Goal: Task Accomplishment & Management: Use online tool/utility

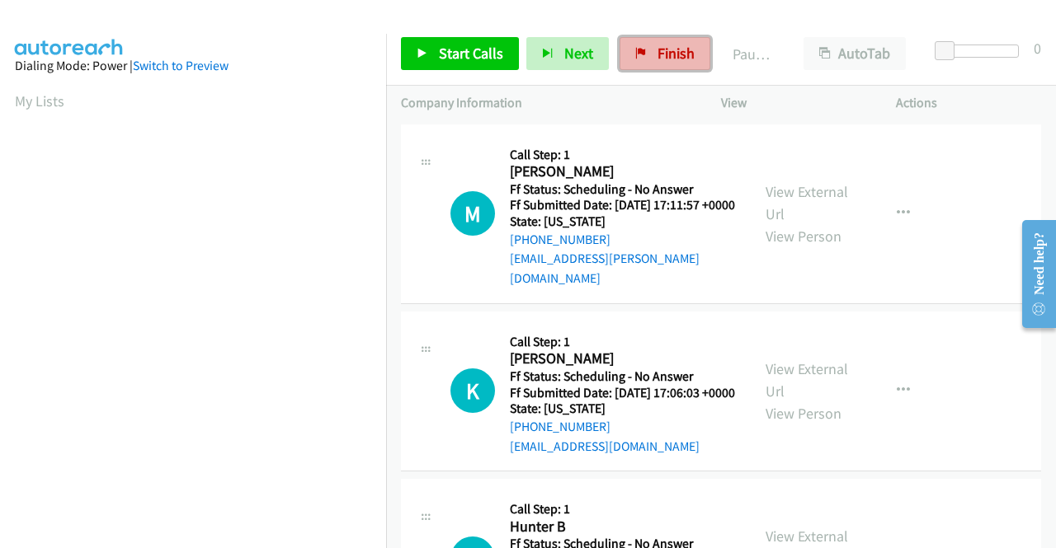
click at [671, 47] on span "Finish" at bounding box center [675, 53] width 37 height 19
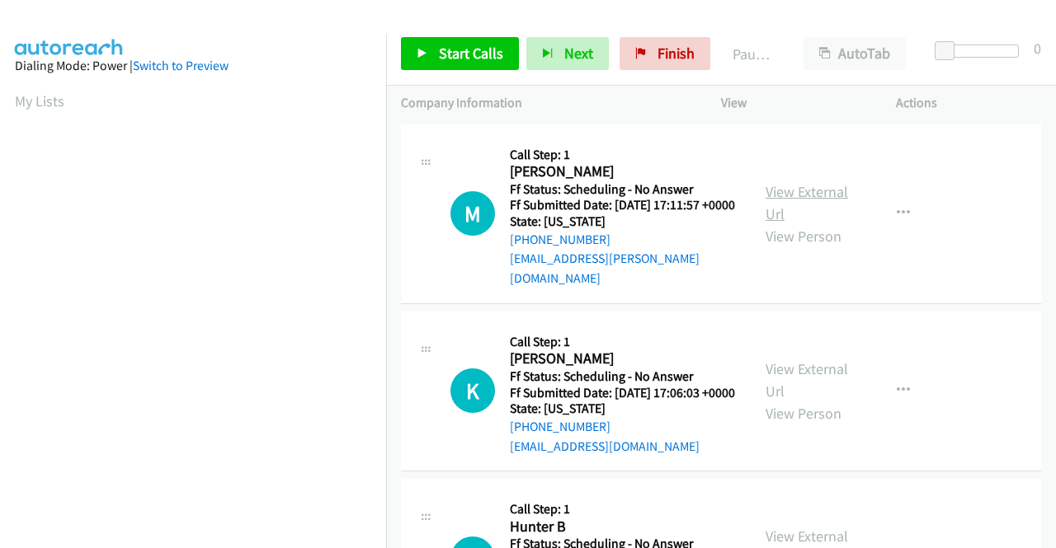
click at [815, 182] on link "View External Url" at bounding box center [806, 202] width 82 height 41
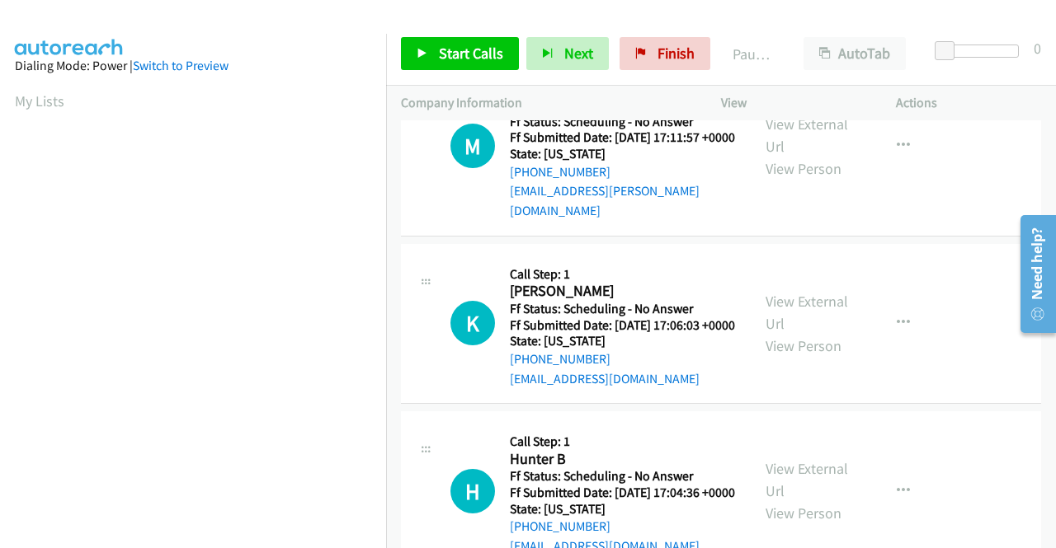
scroll to position [165, 0]
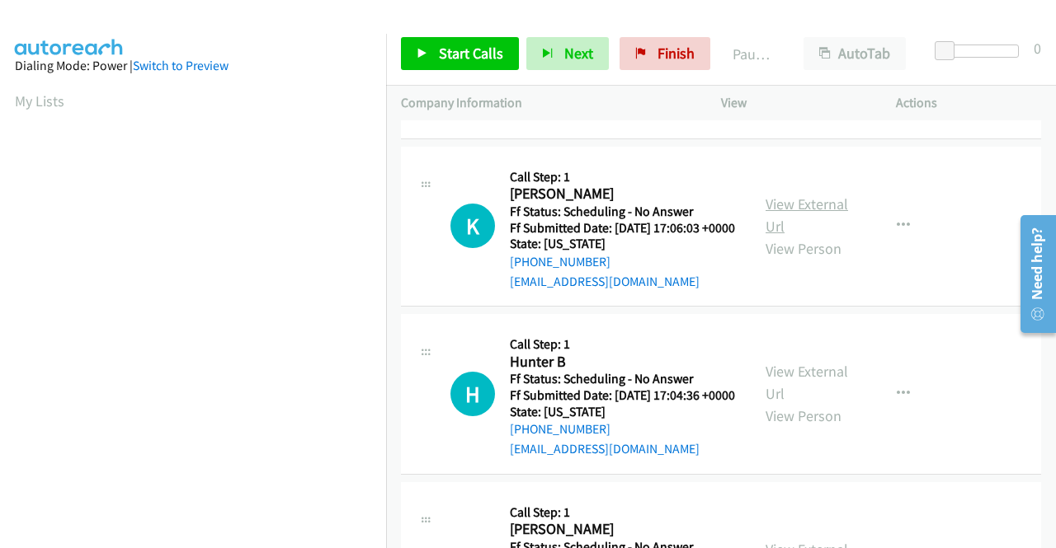
click at [798, 202] on link "View External Url" at bounding box center [806, 215] width 82 height 41
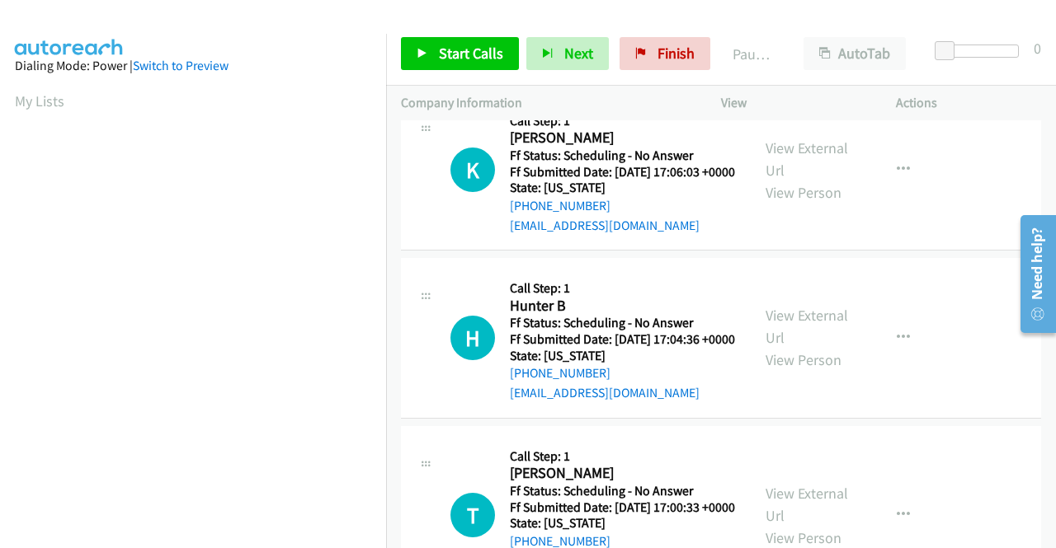
scroll to position [247, 0]
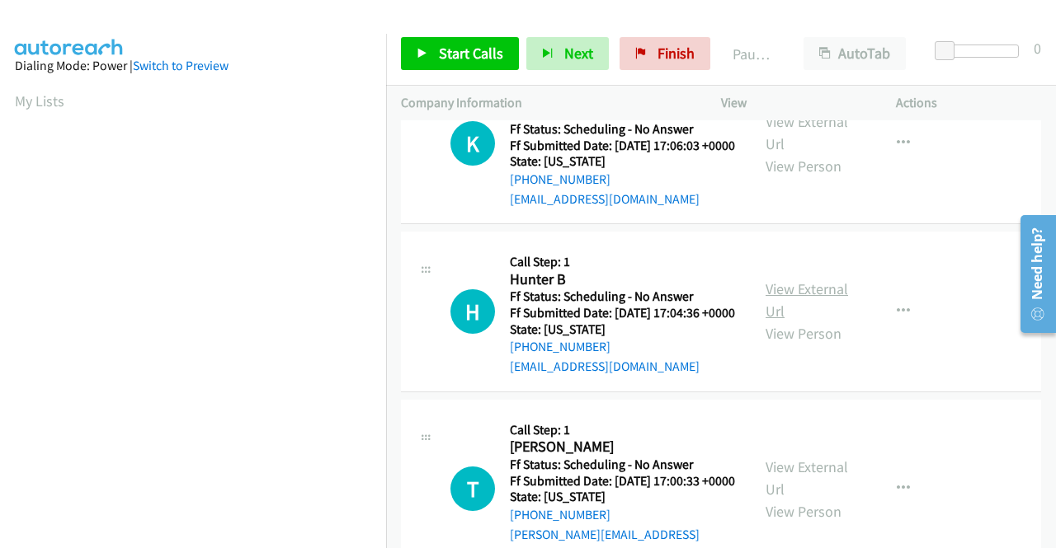
click at [786, 303] on link "View External Url" at bounding box center [806, 300] width 82 height 41
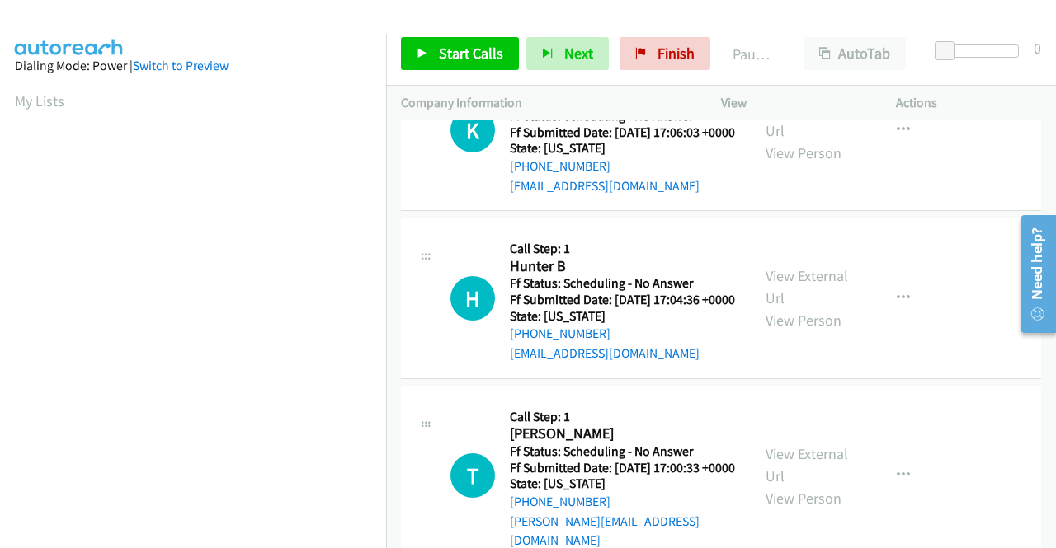
scroll to position [330, 0]
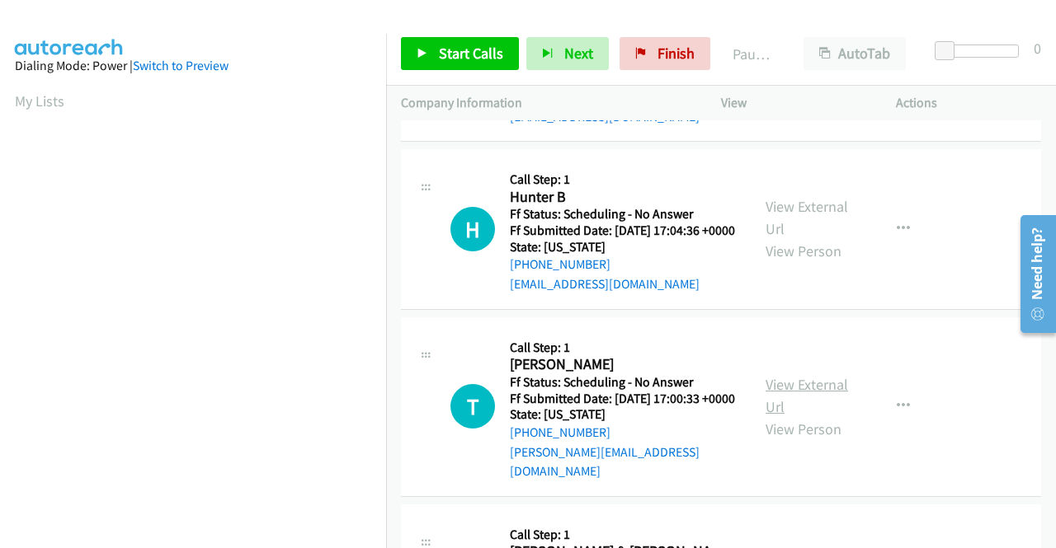
click at [777, 408] on link "View External Url" at bounding box center [806, 395] width 82 height 41
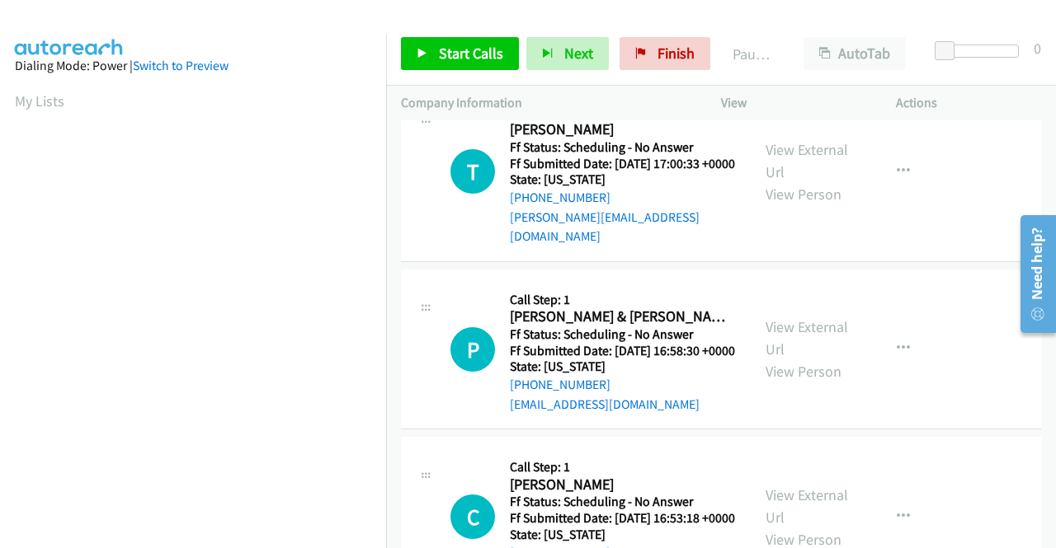
scroll to position [577, 0]
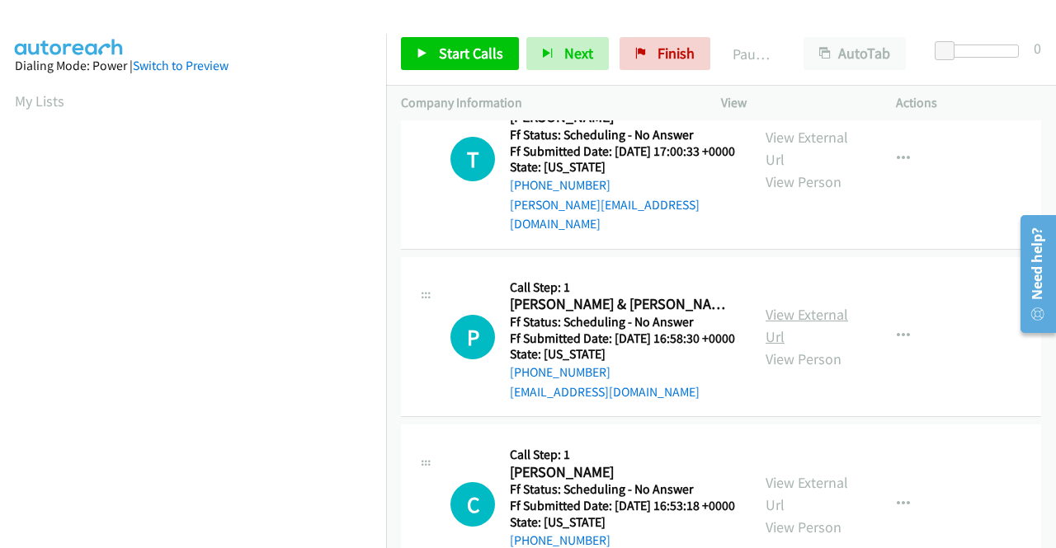
click at [790, 344] on link "View External Url" at bounding box center [806, 325] width 82 height 41
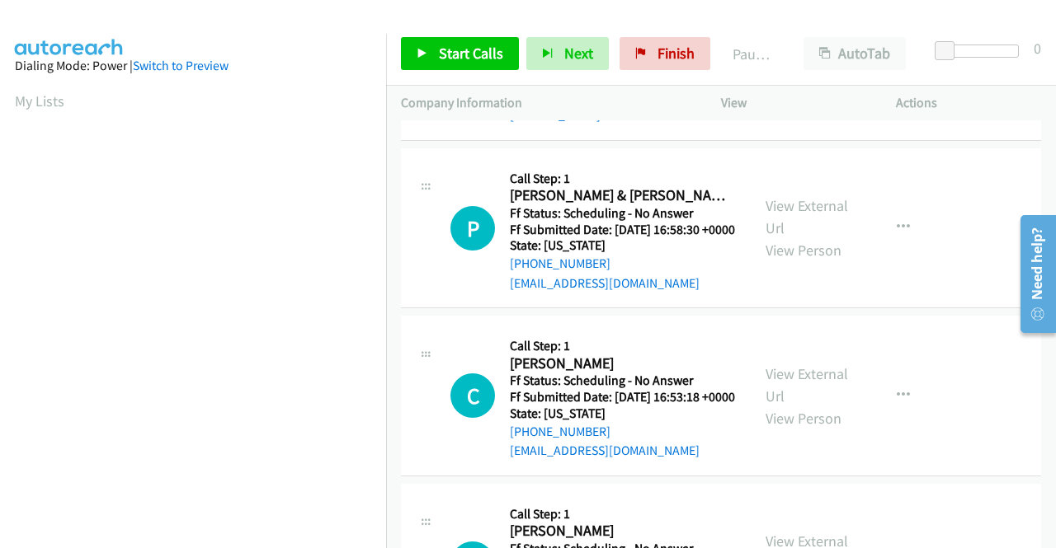
scroll to position [742, 0]
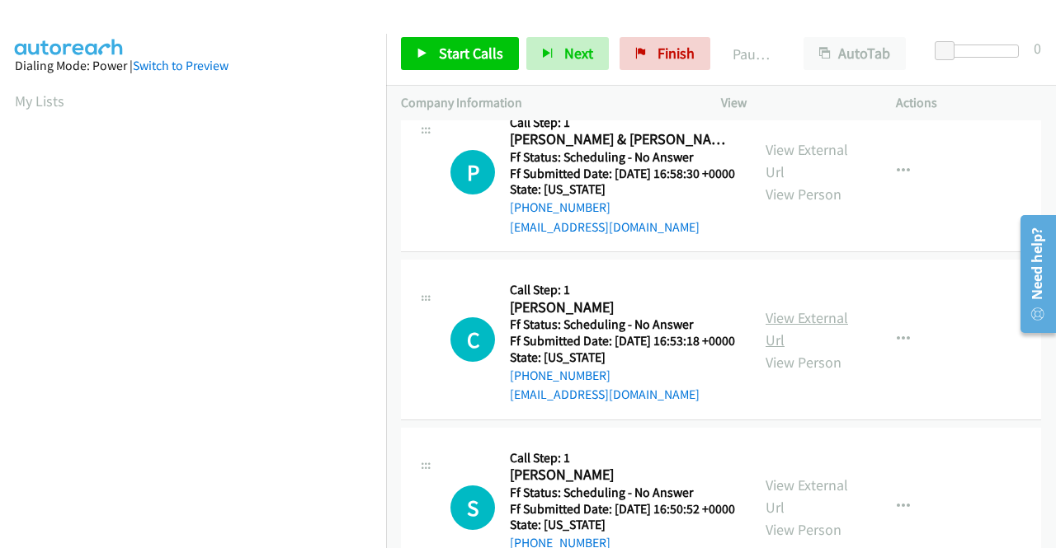
click at [812, 350] on link "View External Url" at bounding box center [806, 328] width 82 height 41
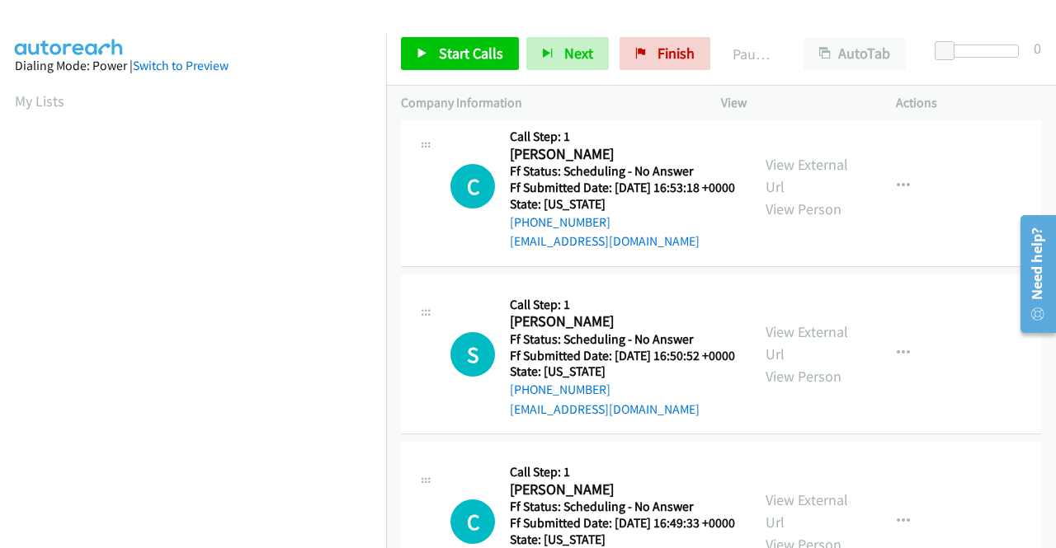
scroll to position [907, 0]
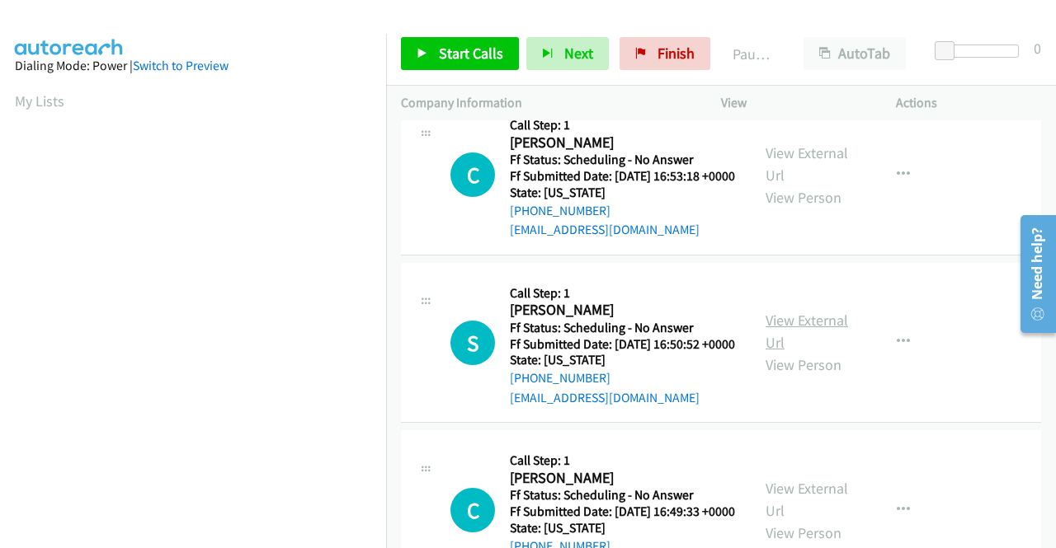
click at [785, 352] on link "View External Url" at bounding box center [806, 331] width 82 height 41
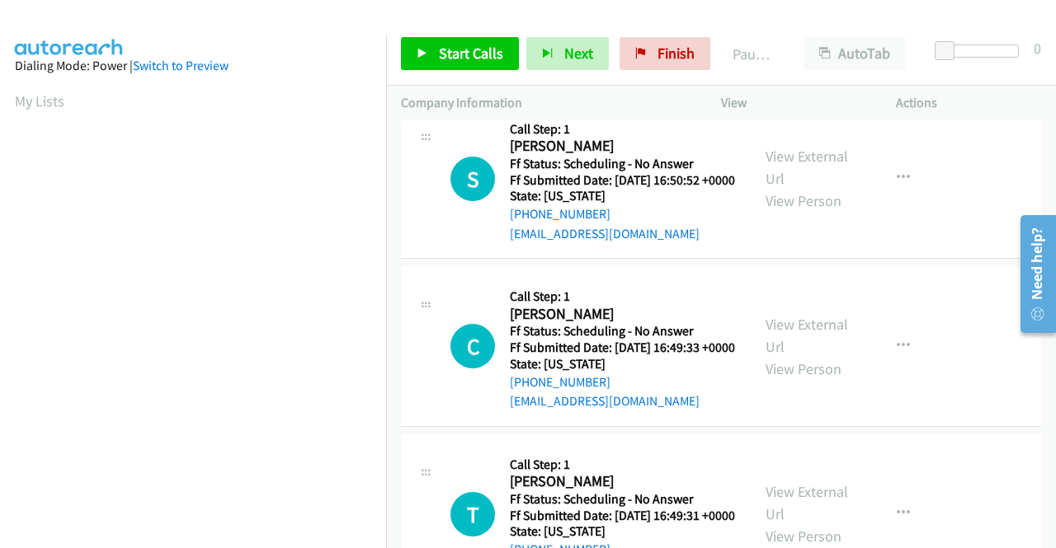
scroll to position [1072, 0]
click at [804, 355] on link "View External Url" at bounding box center [806, 334] width 82 height 41
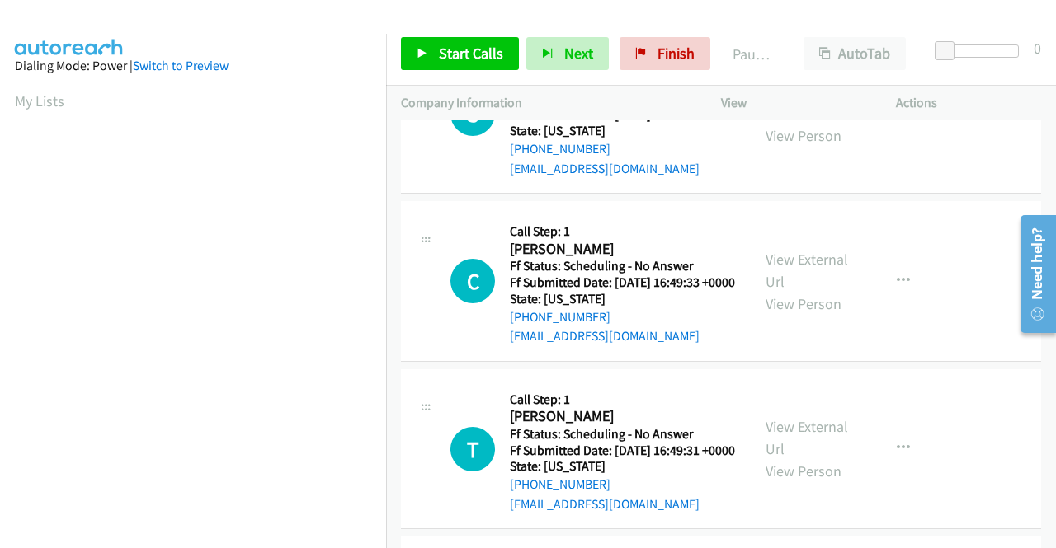
scroll to position [1237, 0]
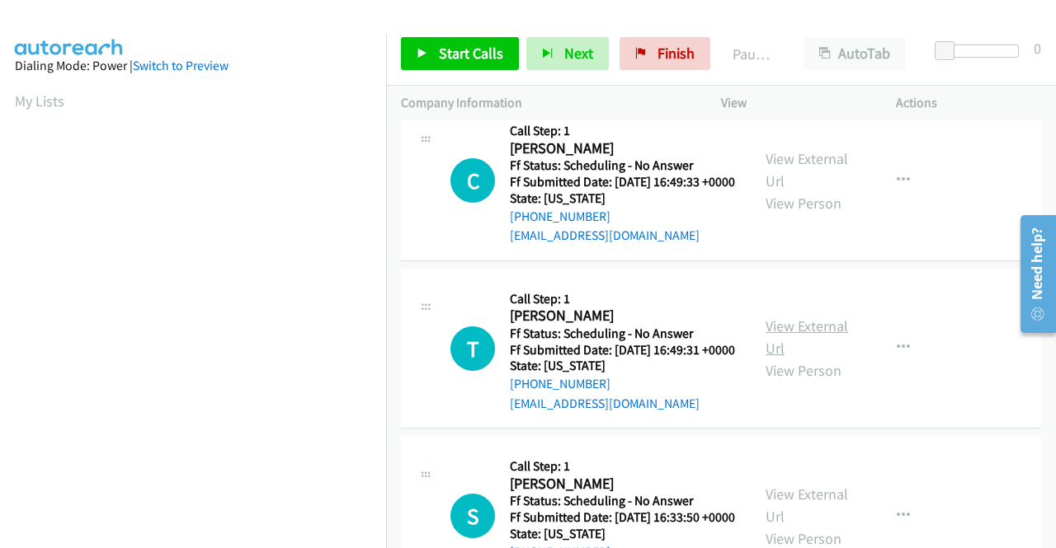
click at [793, 358] on link "View External Url" at bounding box center [806, 337] width 82 height 41
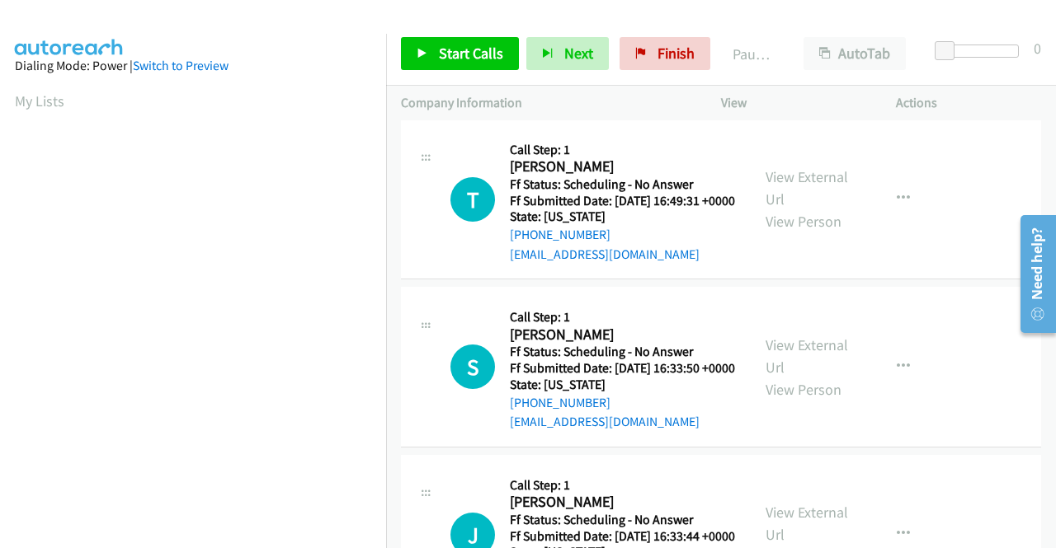
scroll to position [1402, 0]
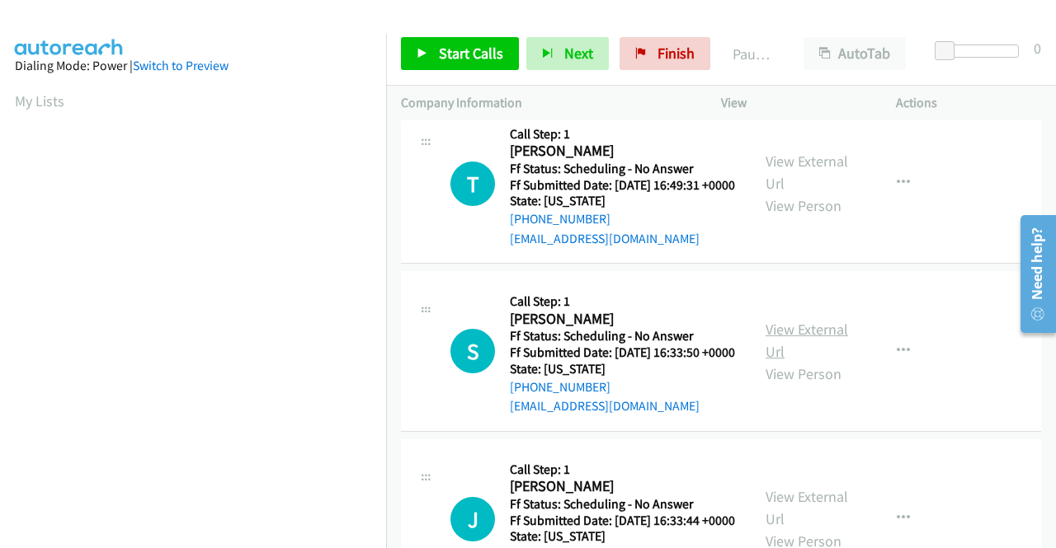
click at [772, 361] on link "View External Url" at bounding box center [806, 340] width 82 height 41
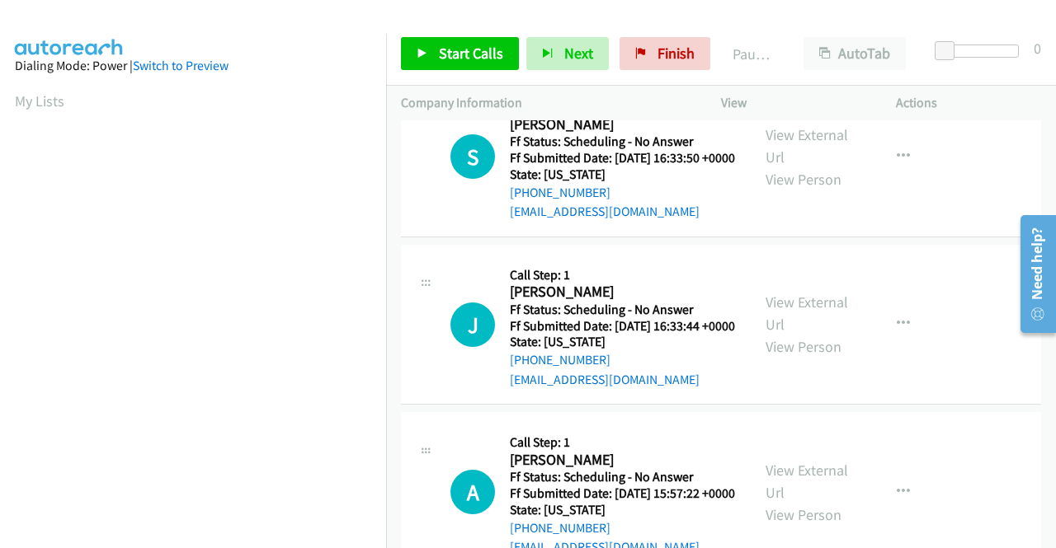
scroll to position [1649, 0]
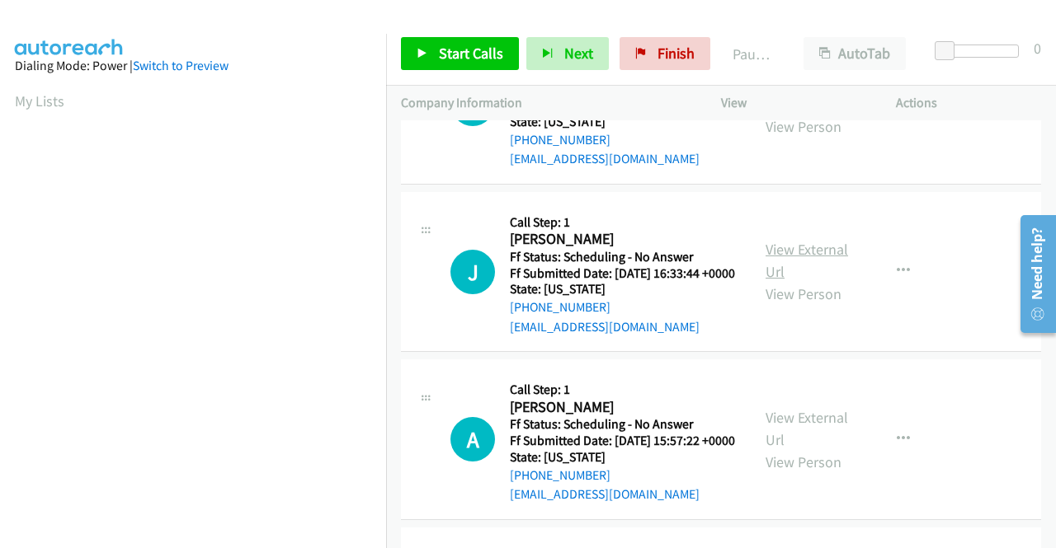
click at [813, 281] on link "View External Url" at bounding box center [806, 260] width 82 height 41
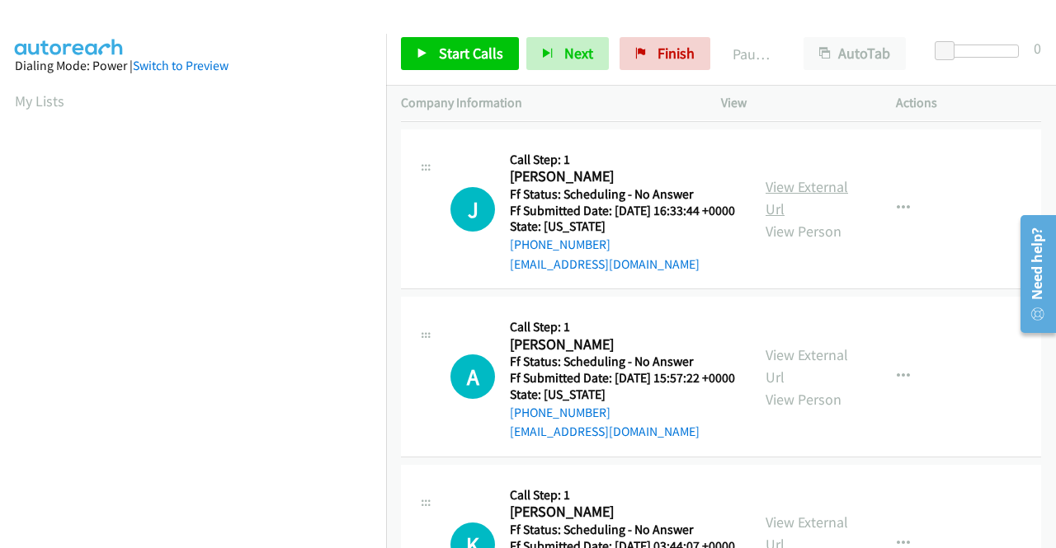
scroll to position [1897, 0]
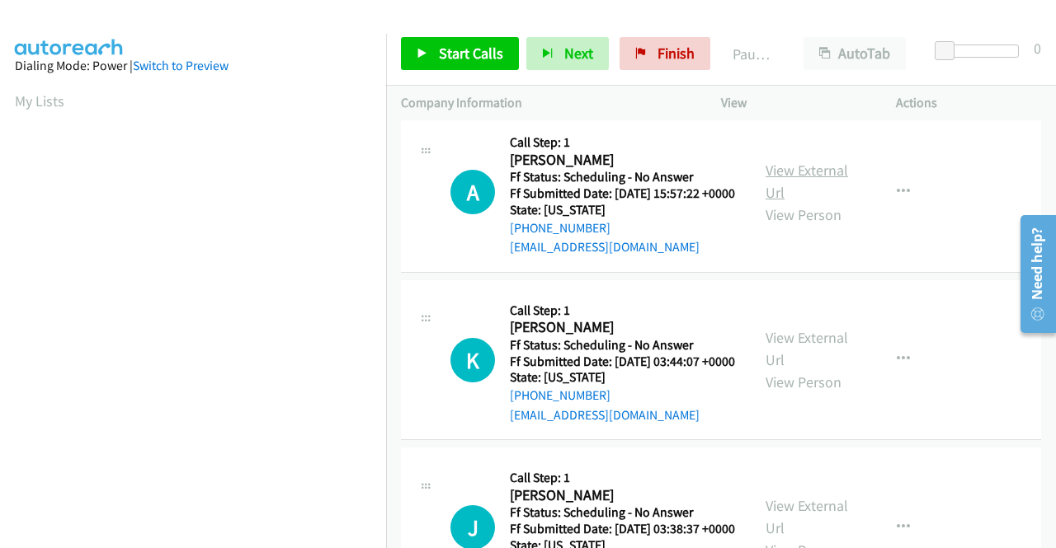
click at [786, 202] on link "View External Url" at bounding box center [806, 181] width 82 height 41
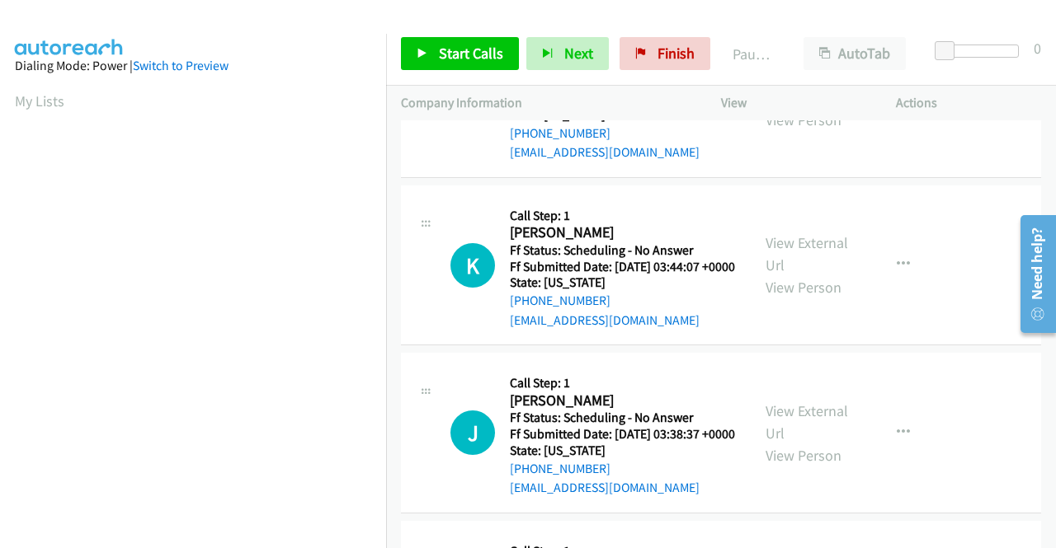
scroll to position [2062, 0]
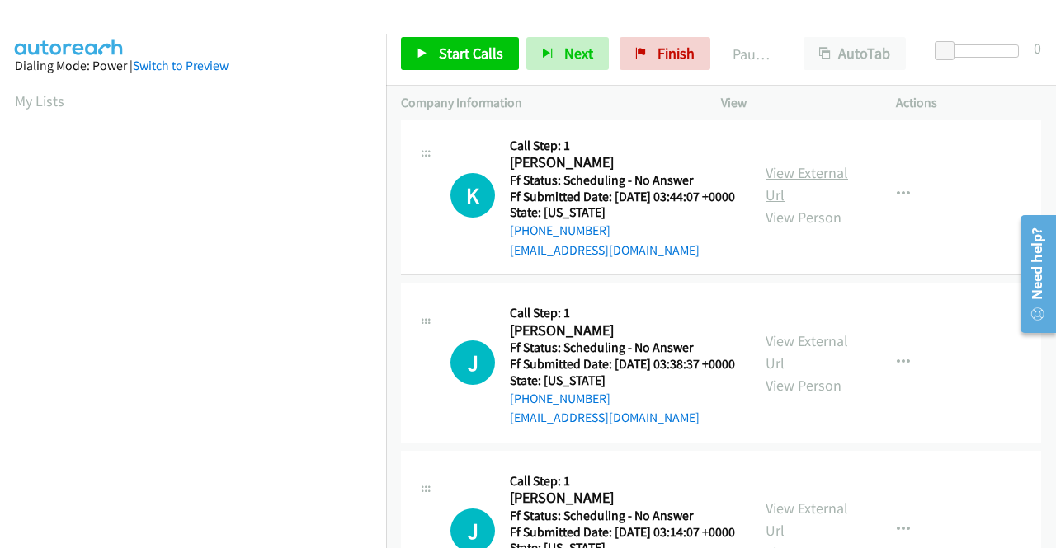
click at [788, 205] on link "View External Url" at bounding box center [806, 183] width 82 height 41
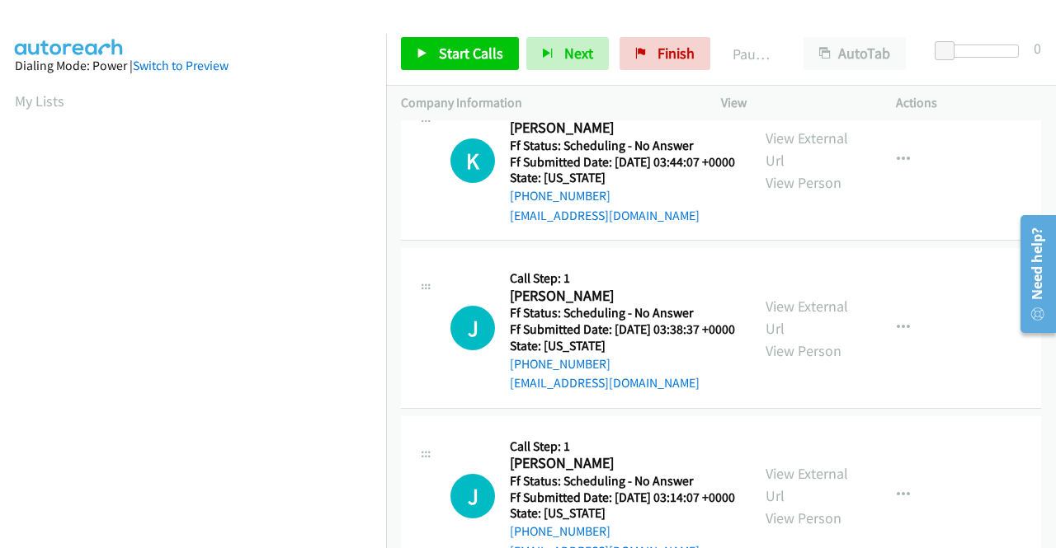
scroll to position [2144, 0]
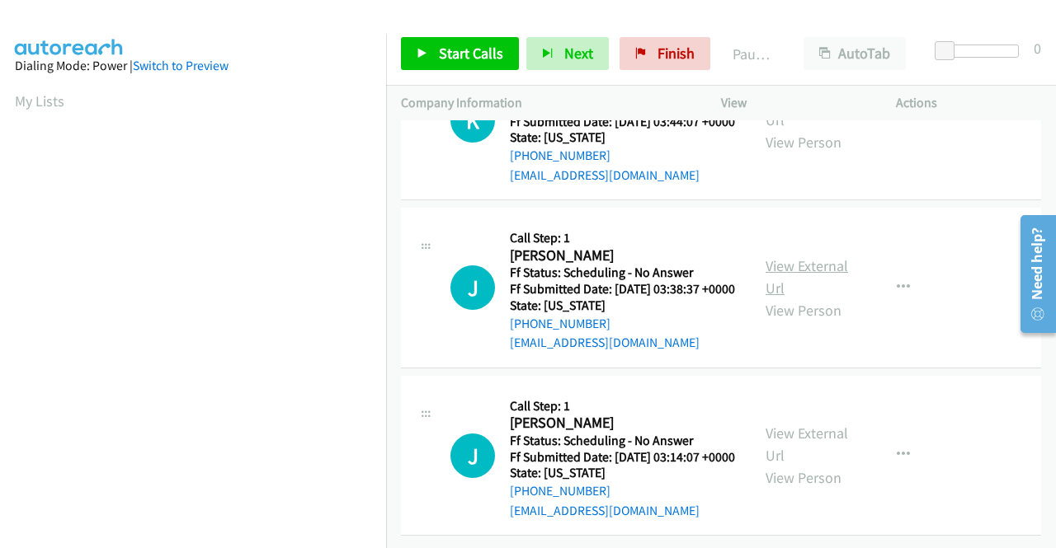
click at [810, 298] on link "View External Url" at bounding box center [806, 276] width 82 height 41
click at [785, 424] on link "View External Url" at bounding box center [806, 444] width 82 height 41
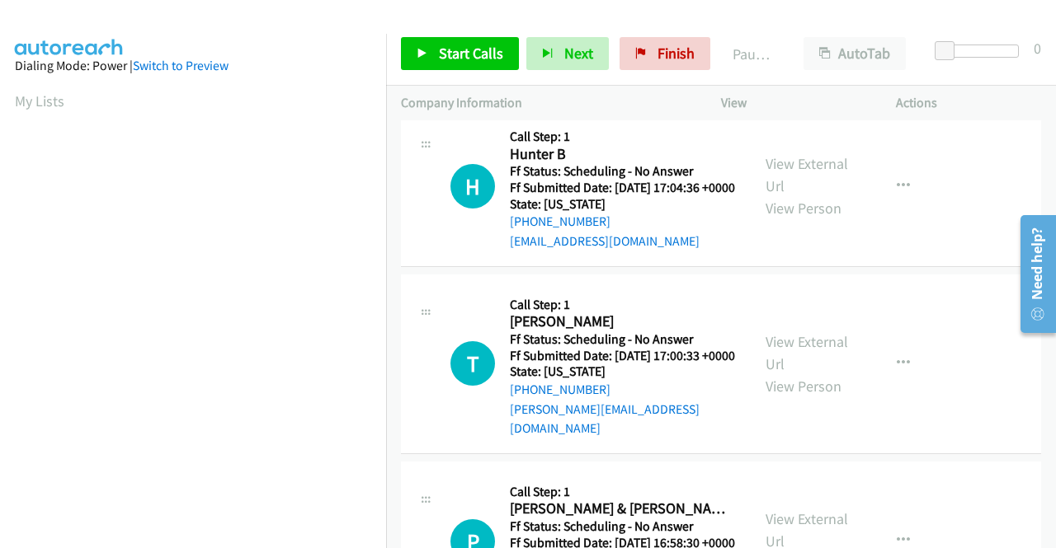
scroll to position [0, 0]
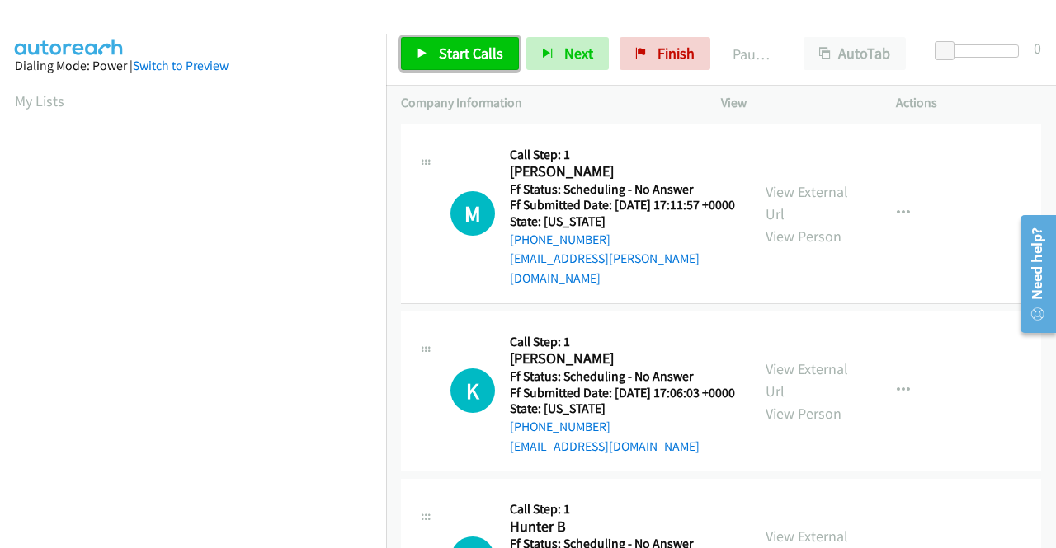
click at [461, 50] on span "Start Calls" at bounding box center [471, 53] width 64 height 19
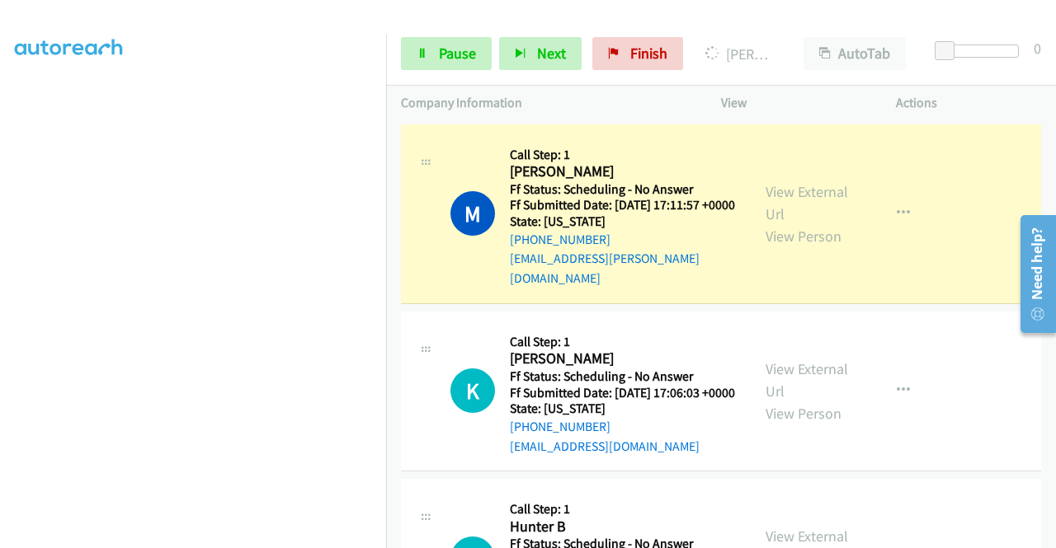
scroll to position [376, 0]
click at [405, 48] on link "Pause" at bounding box center [446, 53] width 91 height 33
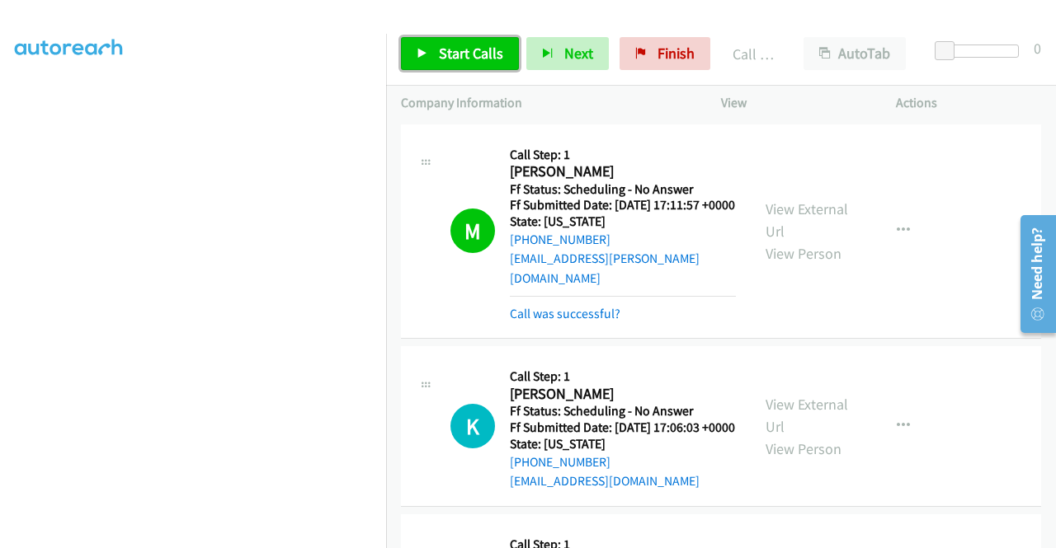
click at [470, 59] on span "Start Calls" at bounding box center [471, 53] width 64 height 19
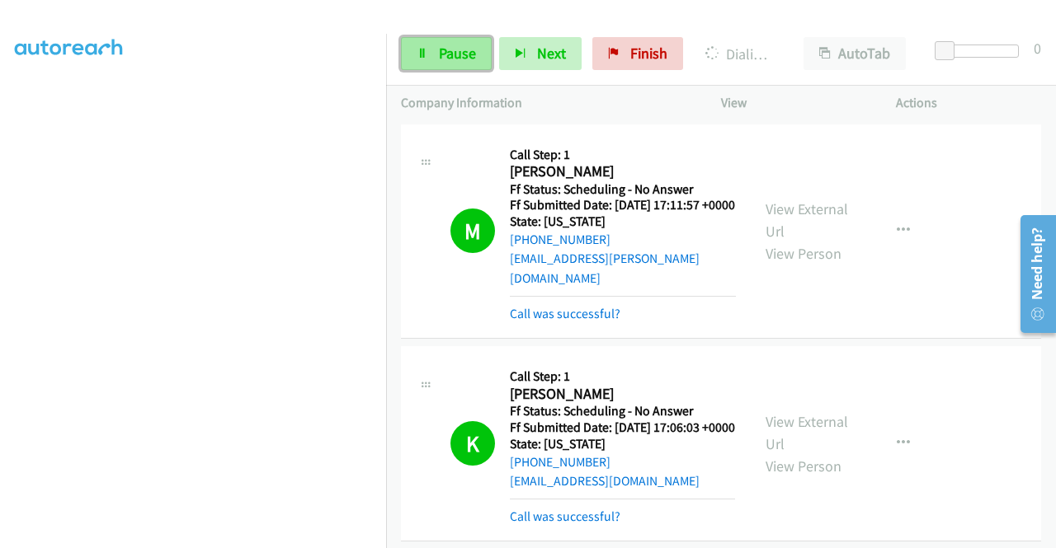
click at [465, 54] on span "Pause" at bounding box center [457, 53] width 37 height 19
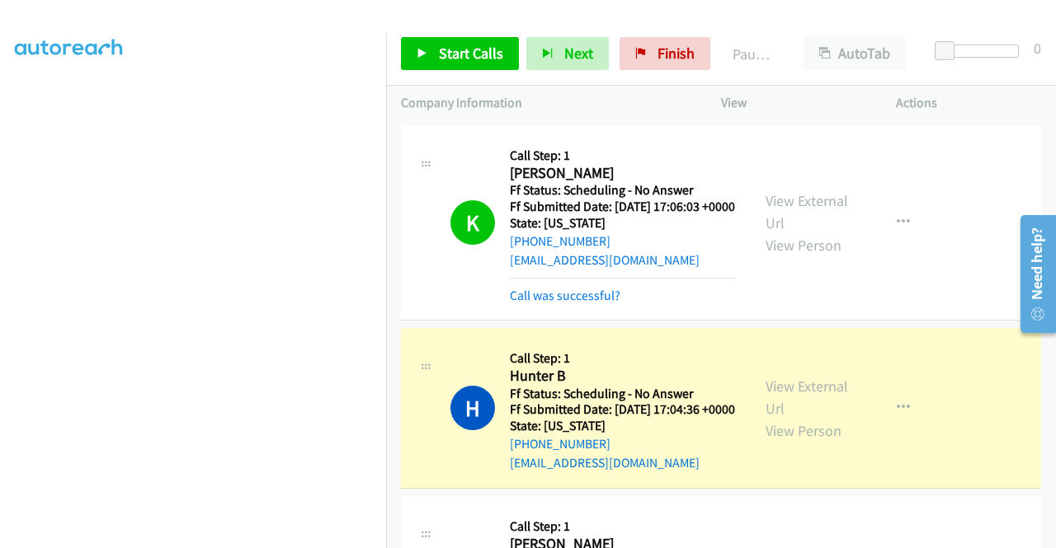
scroll to position [247, 0]
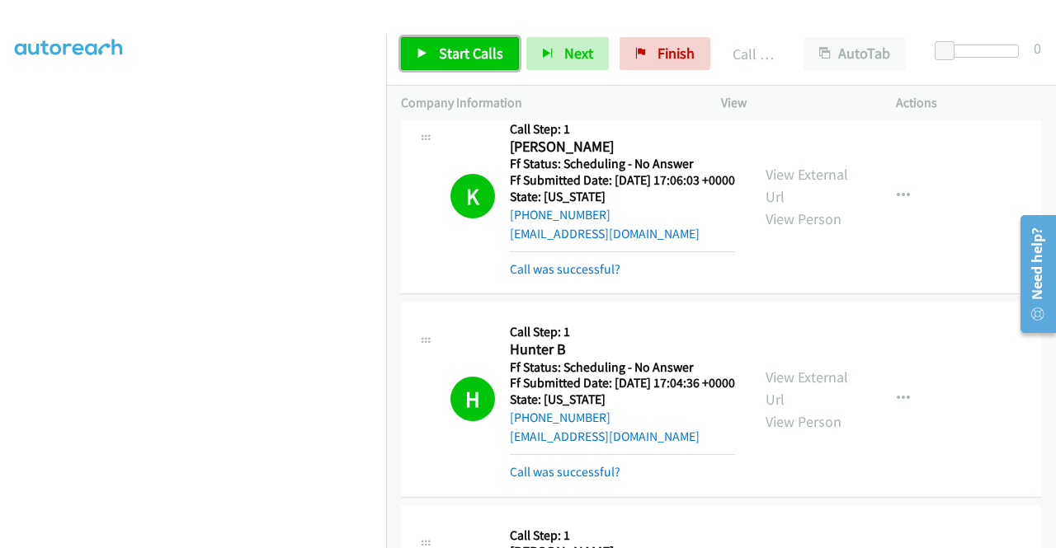
click at [469, 52] on span "Start Calls" at bounding box center [471, 53] width 64 height 19
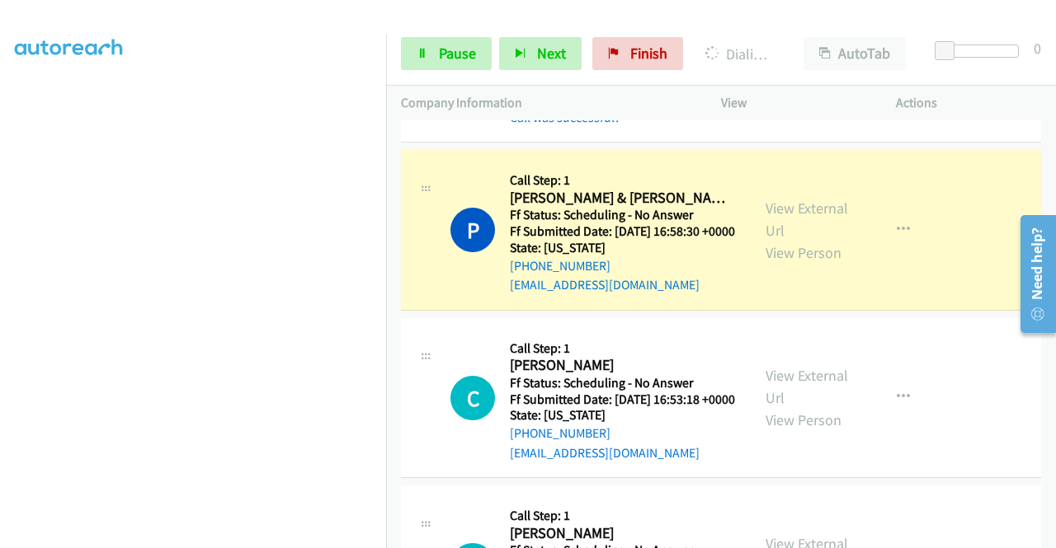
scroll to position [907, 0]
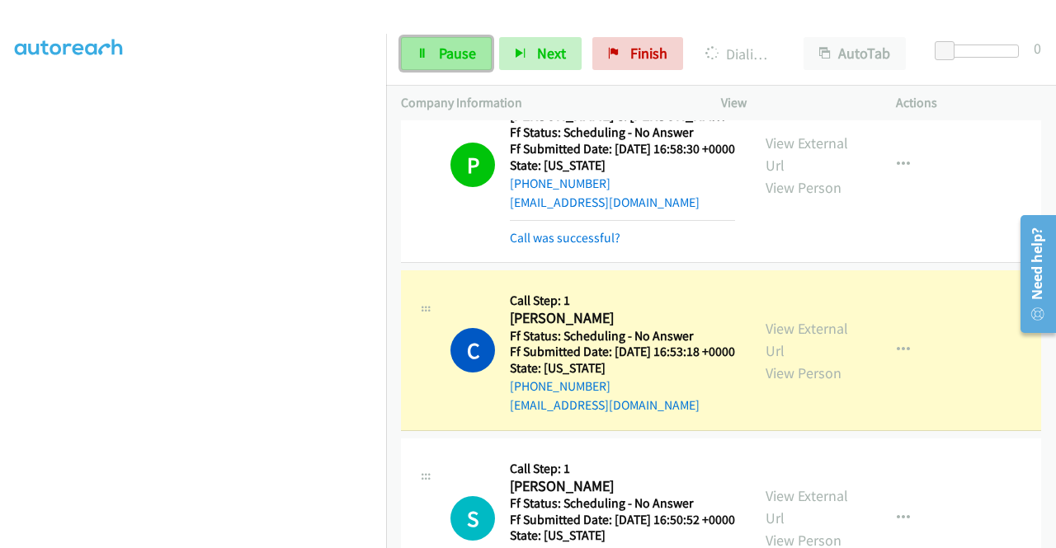
click at [478, 45] on link "Pause" at bounding box center [446, 53] width 91 height 33
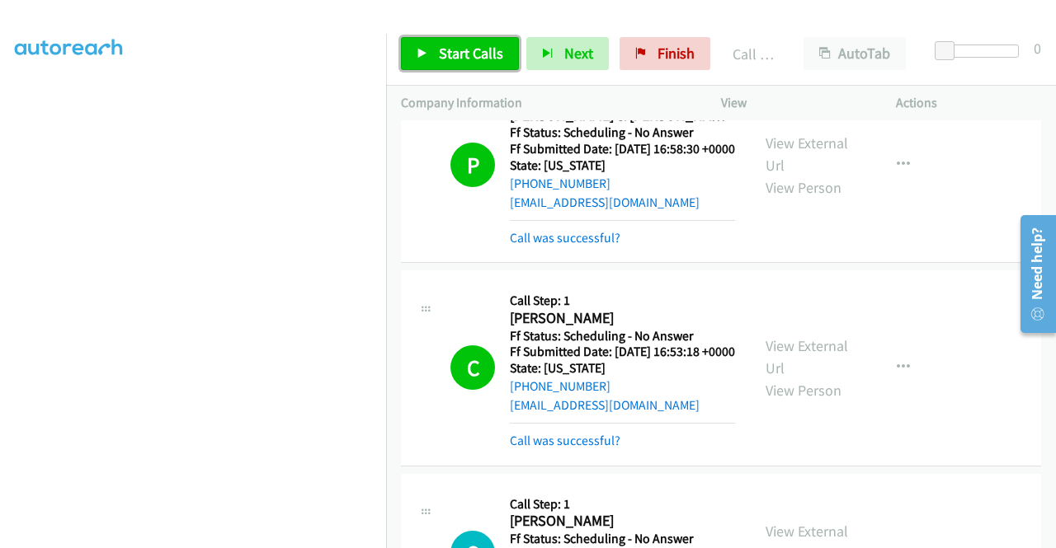
click at [465, 54] on span "Start Calls" at bounding box center [471, 53] width 64 height 19
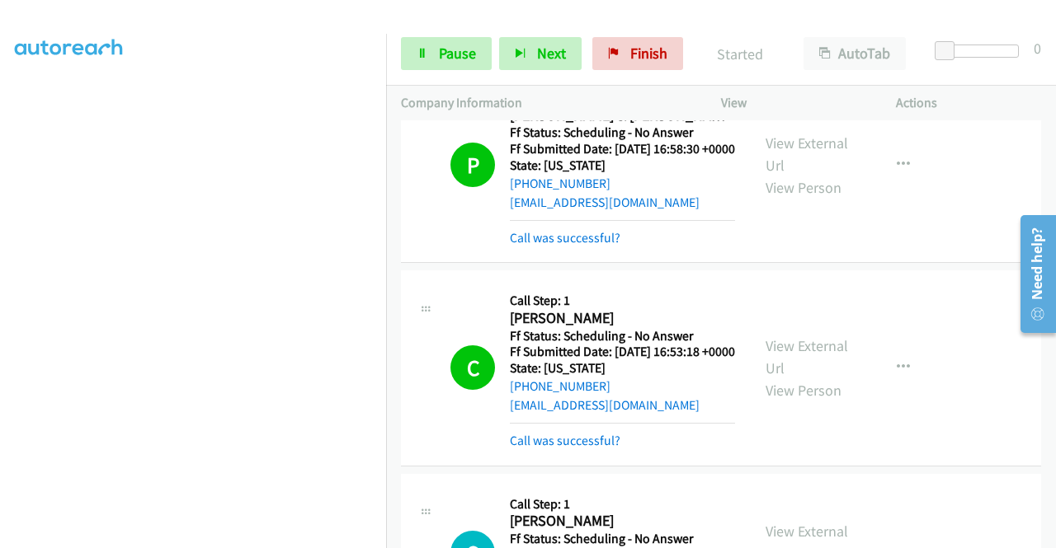
scroll to position [1072, 0]
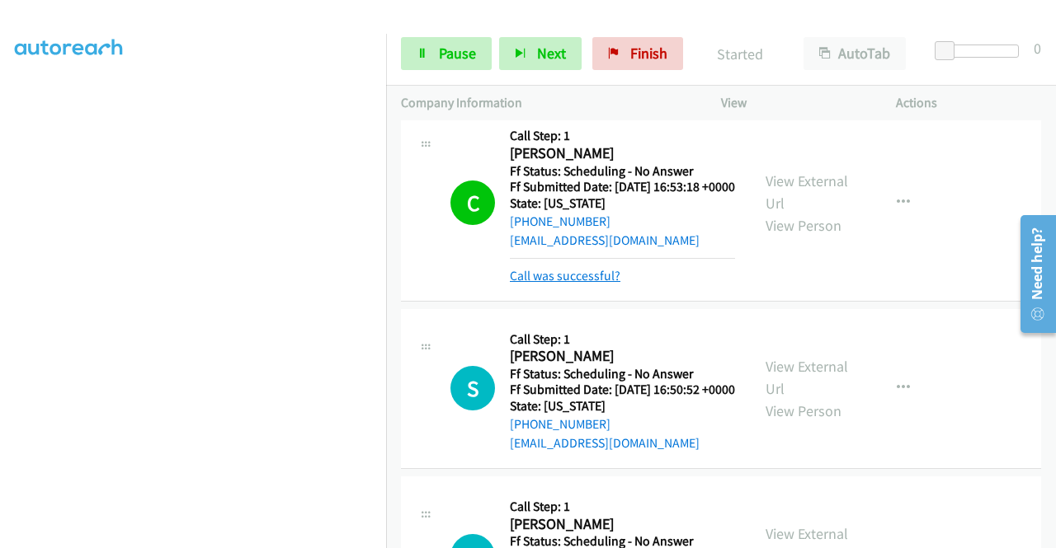
click at [590, 284] on link "Call was successful?" at bounding box center [565, 276] width 111 height 16
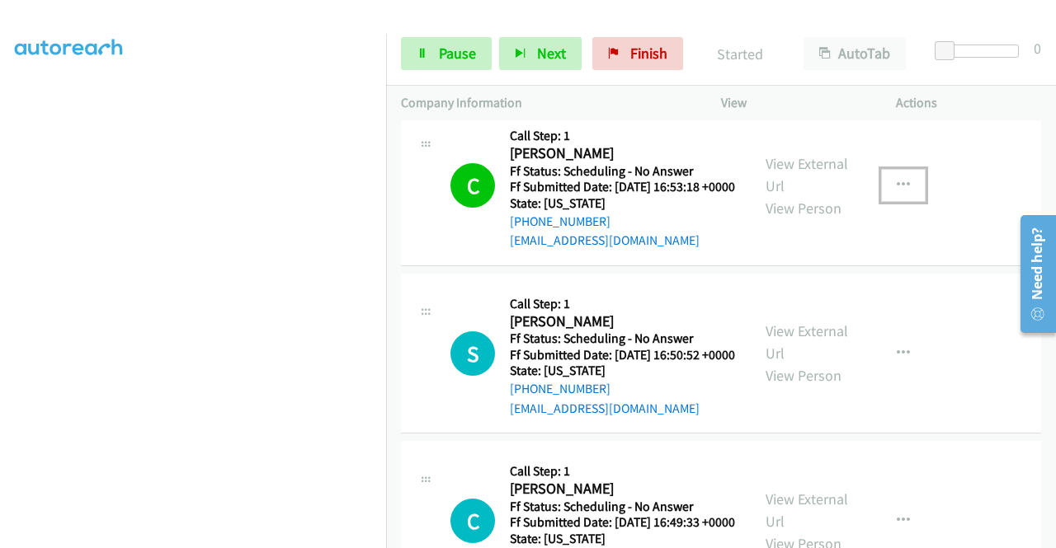
click at [912, 202] on button "button" at bounding box center [903, 185] width 45 height 33
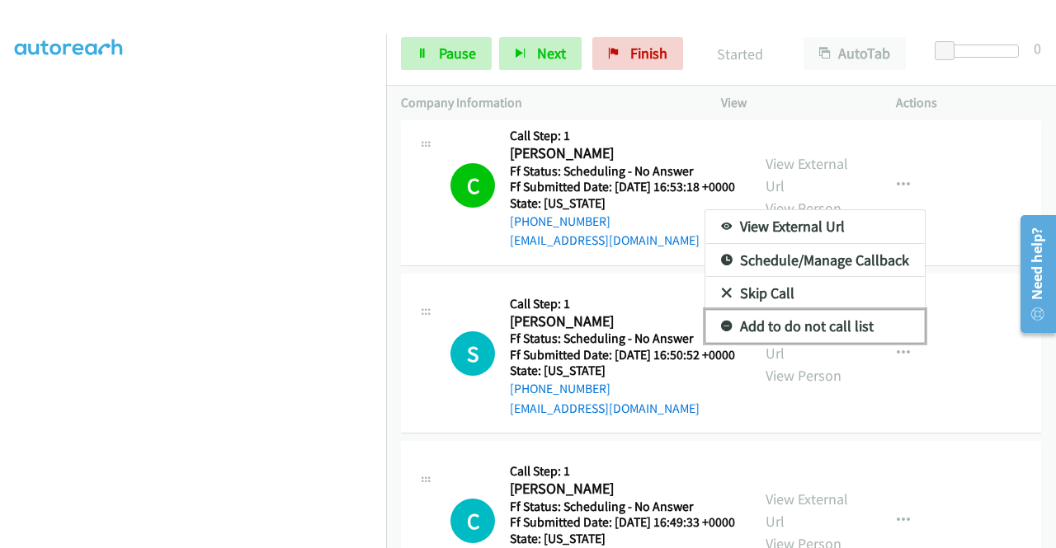
click at [783, 343] on link "Add to do not call list" at bounding box center [814, 326] width 219 height 33
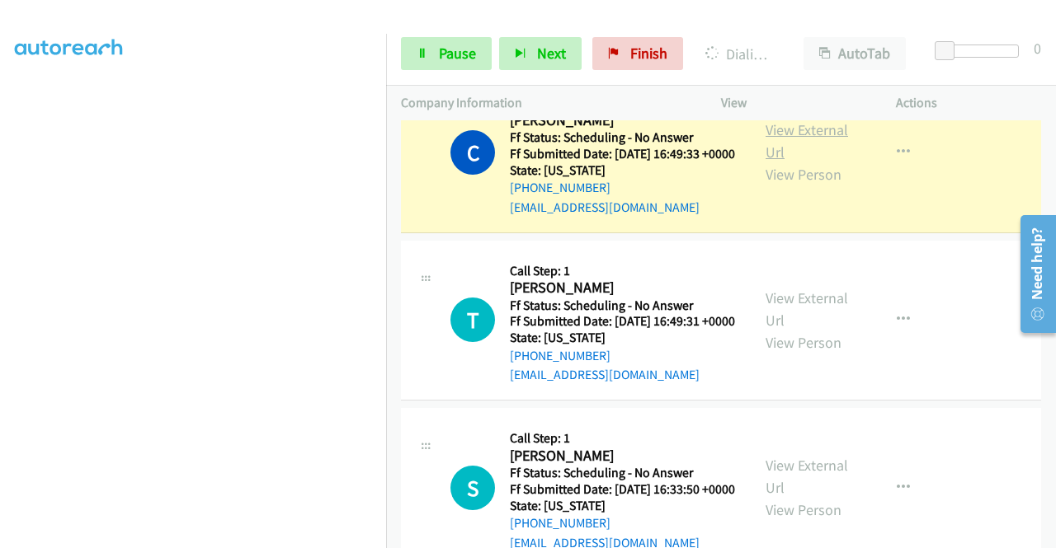
scroll to position [1484, 0]
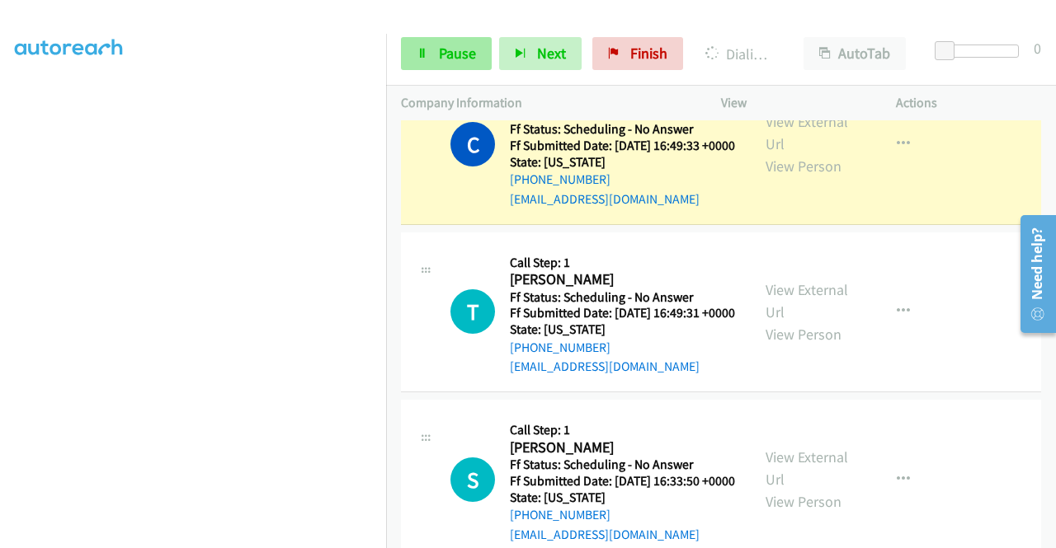
drag, startPoint x: 480, startPoint y: 70, endPoint x: 473, endPoint y: 62, distance: 11.1
click at [480, 69] on div "Start Calls Pause Next Finish Dialing Crystal Anderson AutoTab AutoTab 0" at bounding box center [721, 54] width 670 height 64
click at [472, 60] on span "Pause" at bounding box center [457, 53] width 37 height 19
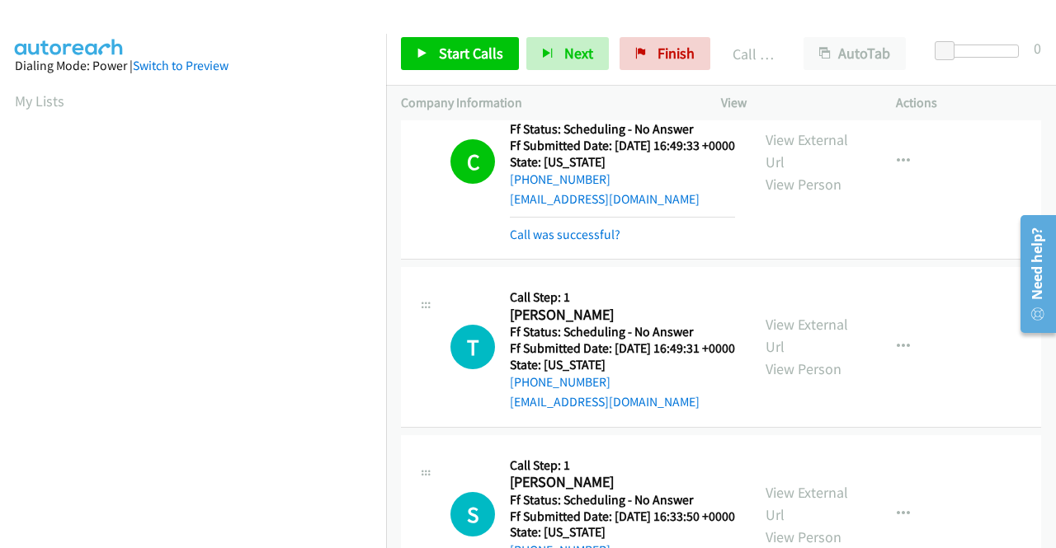
scroll to position [376, 0]
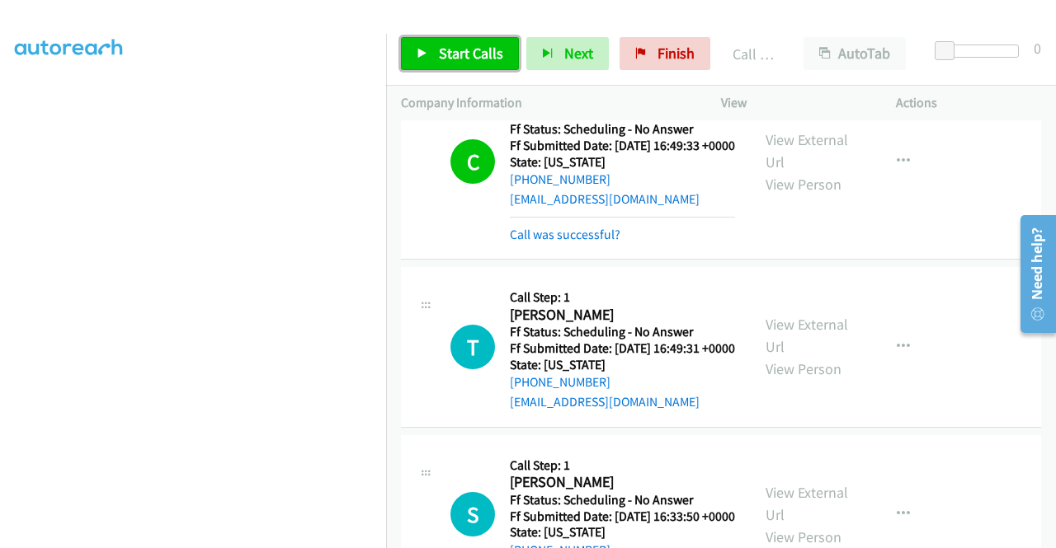
click at [483, 66] on link "Start Calls" at bounding box center [460, 53] width 118 height 33
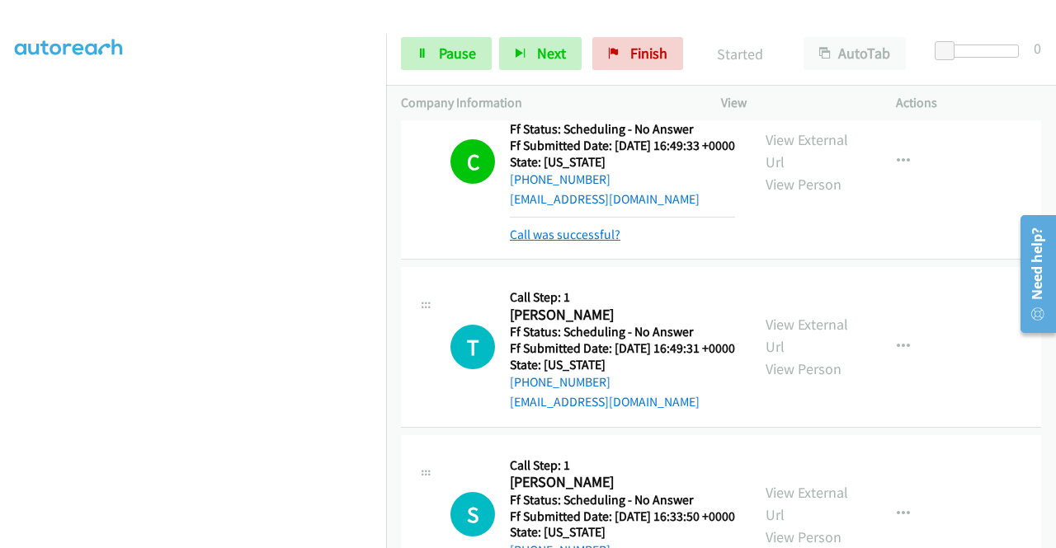
click at [600, 242] on link "Call was successful?" at bounding box center [565, 235] width 111 height 16
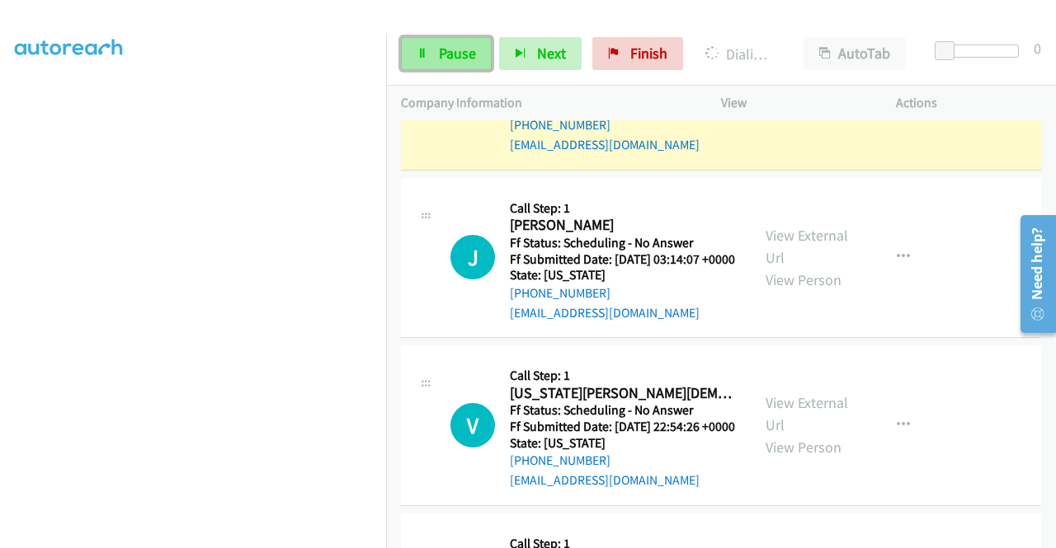
click at [437, 42] on link "Pause" at bounding box center [446, 53] width 91 height 33
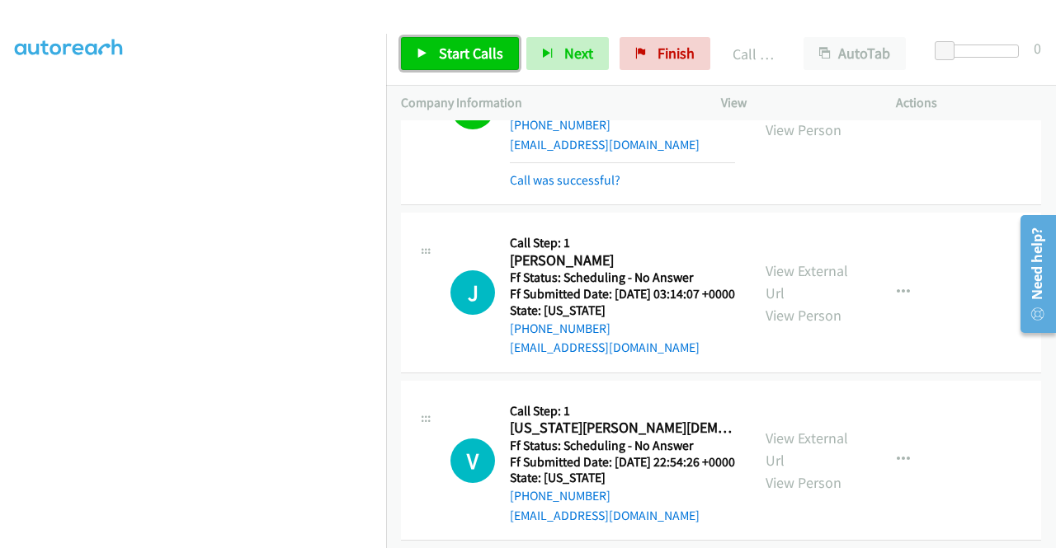
click at [471, 45] on span "Start Calls" at bounding box center [471, 53] width 64 height 19
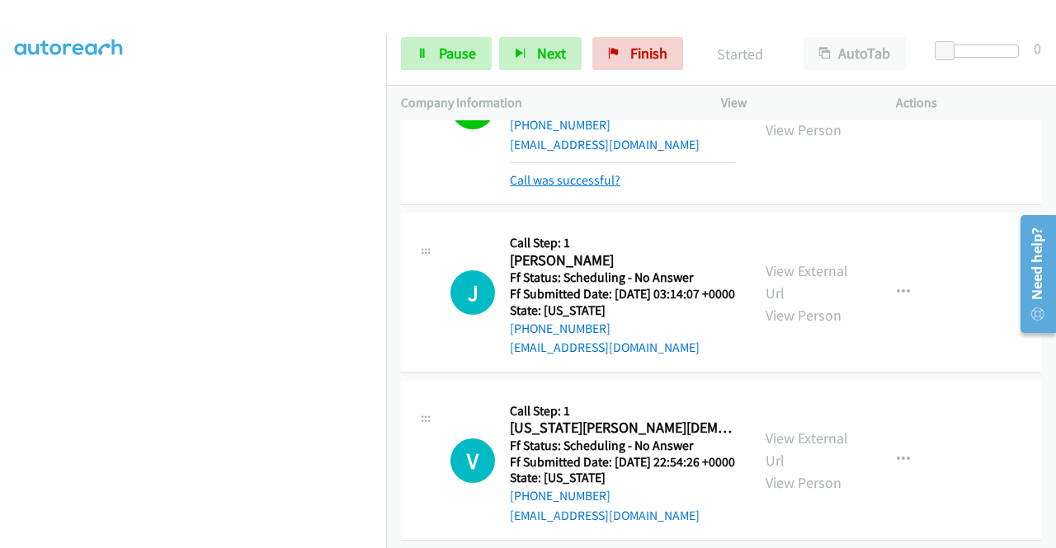
click at [590, 188] on link "Call was successful?" at bounding box center [565, 180] width 111 height 16
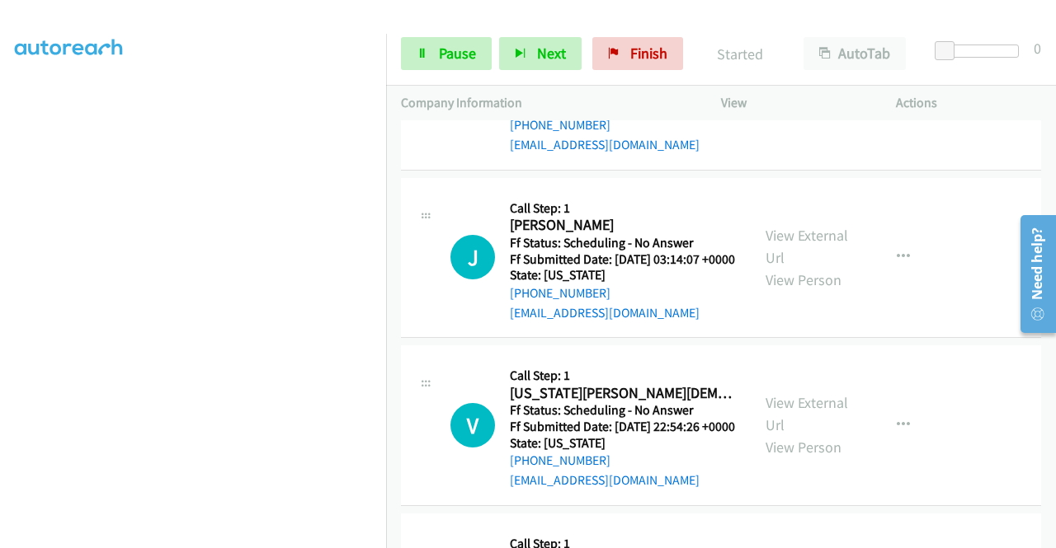
click at [896, 96] on icon "button" at bounding box center [902, 89] width 13 height 13
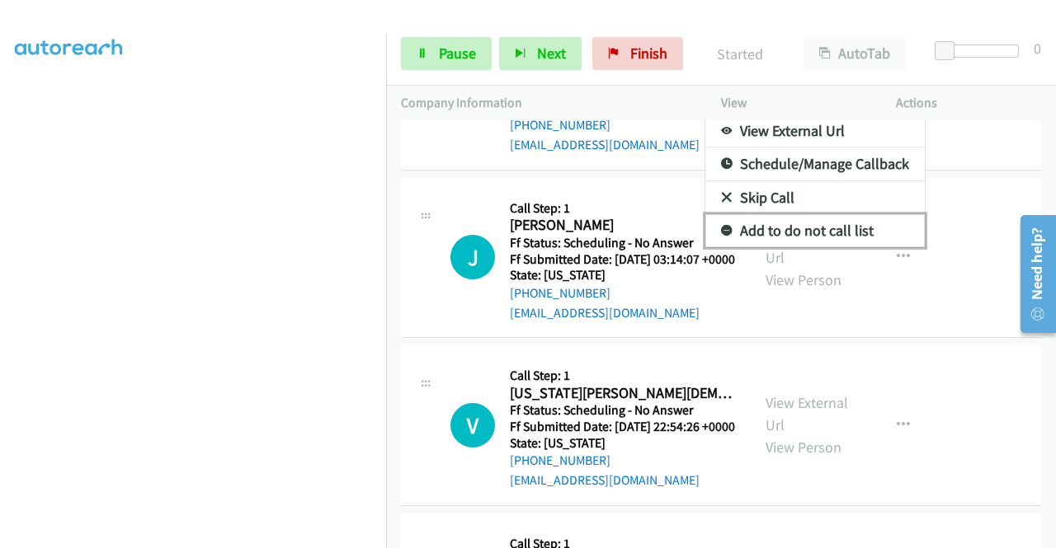
click at [795, 247] on link "Add to do not call list" at bounding box center [814, 230] width 219 height 33
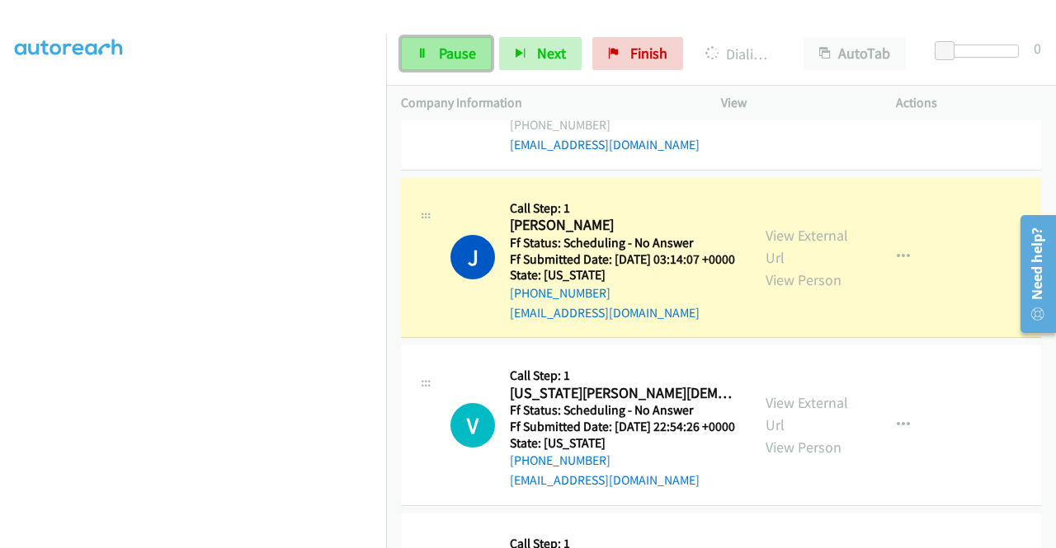
click at [426, 49] on icon at bounding box center [422, 55] width 12 height 12
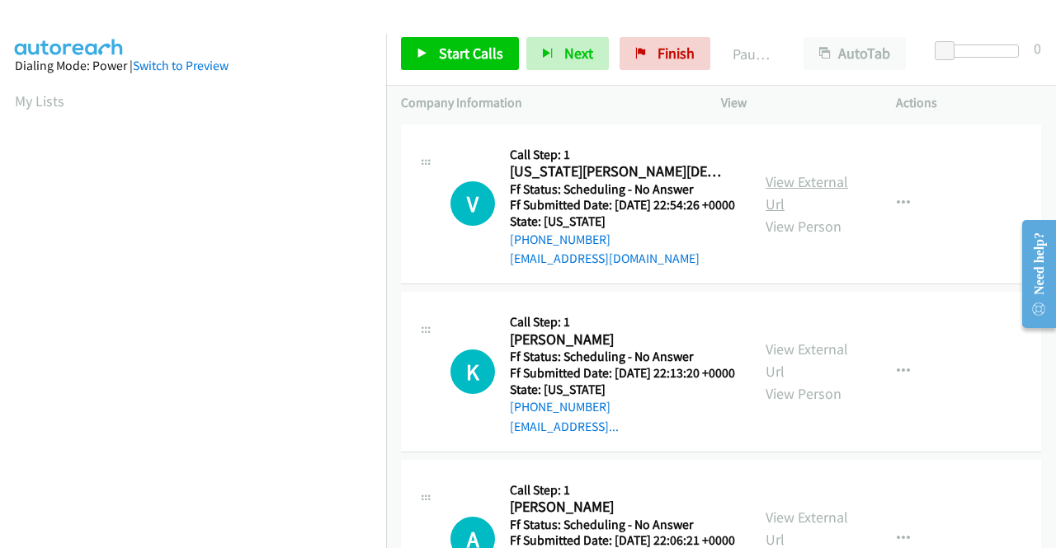
click at [767, 187] on link "View External Url" at bounding box center [806, 192] width 82 height 41
click at [774, 381] on link "View External Url" at bounding box center [806, 360] width 82 height 41
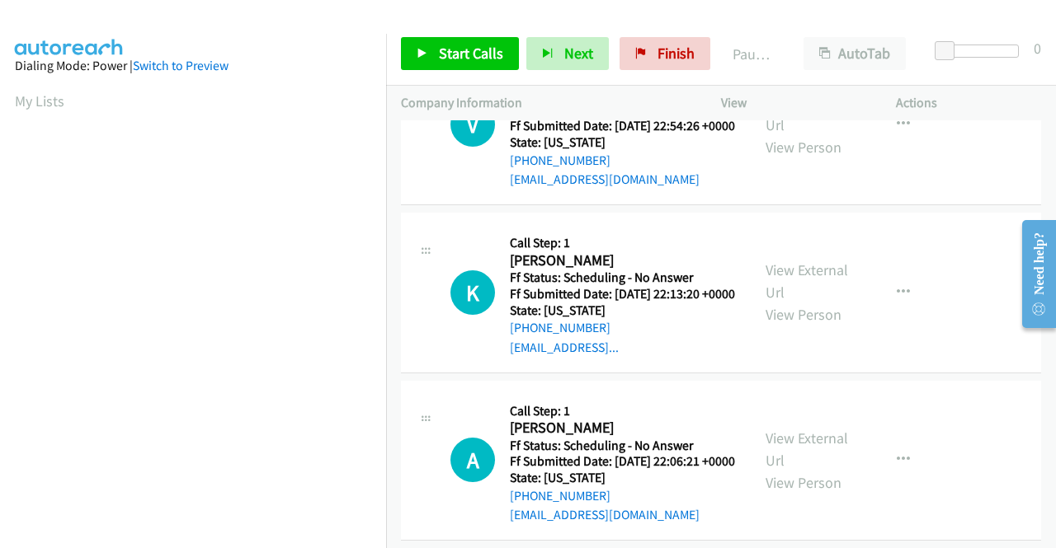
scroll to position [247, 0]
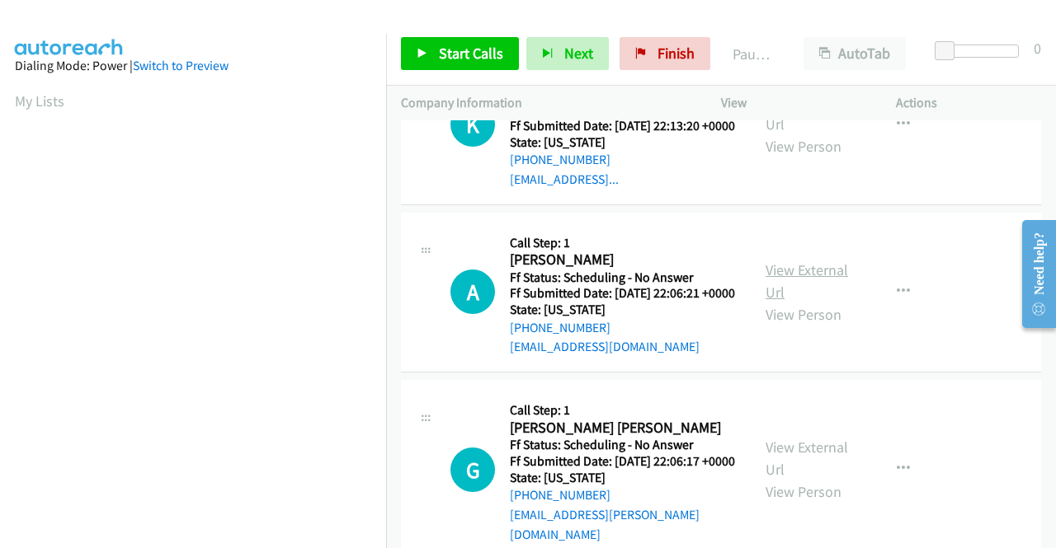
click at [784, 302] on link "View External Url" at bounding box center [806, 281] width 82 height 41
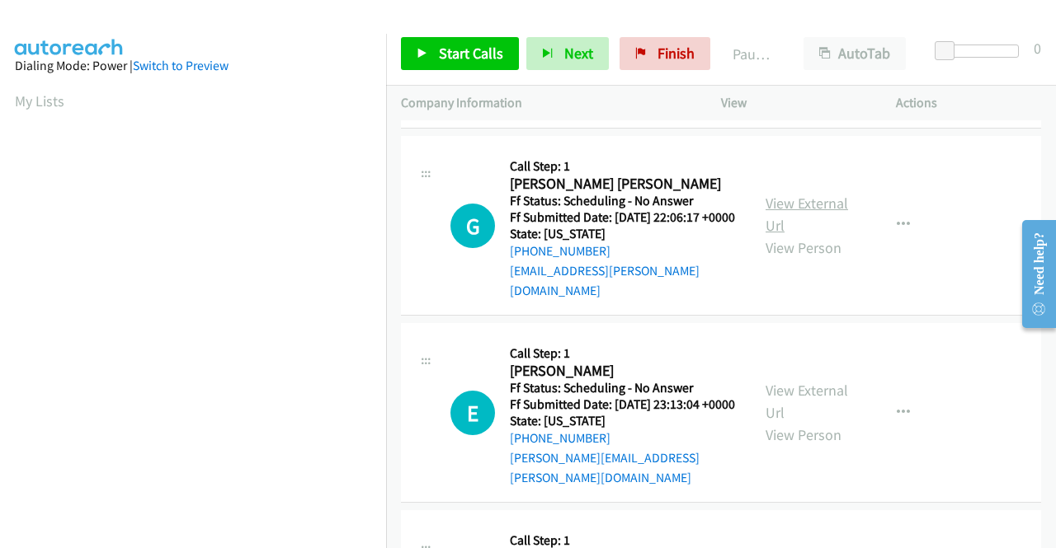
scroll to position [495, 0]
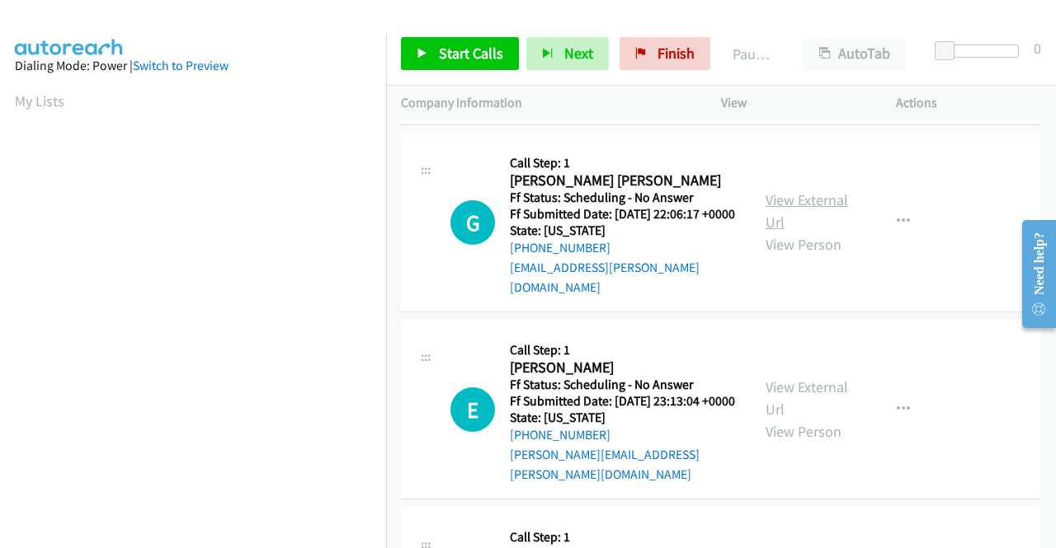
click at [774, 232] on link "View External Url" at bounding box center [806, 211] width 82 height 41
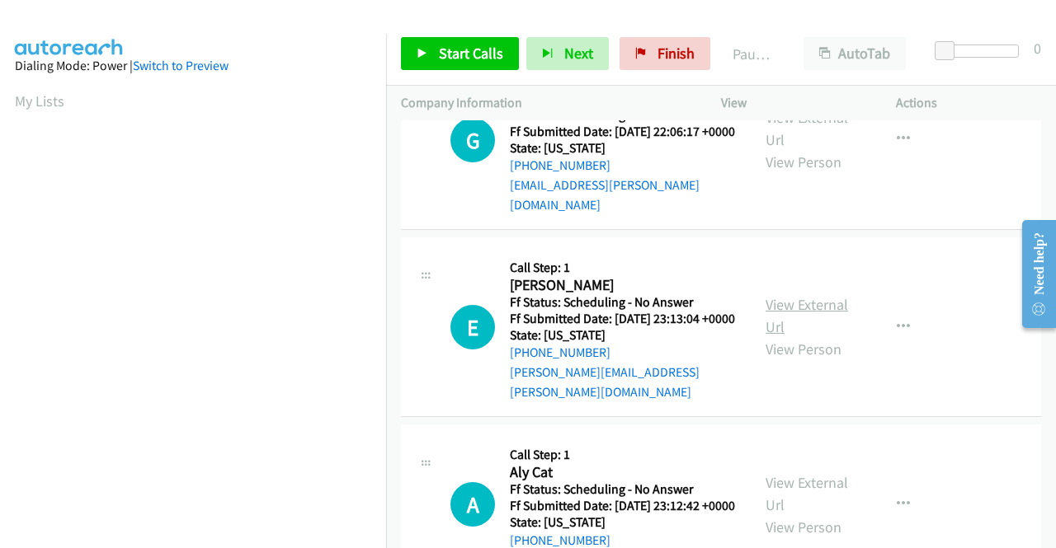
click at [794, 336] on link "View External Url" at bounding box center [806, 315] width 82 height 41
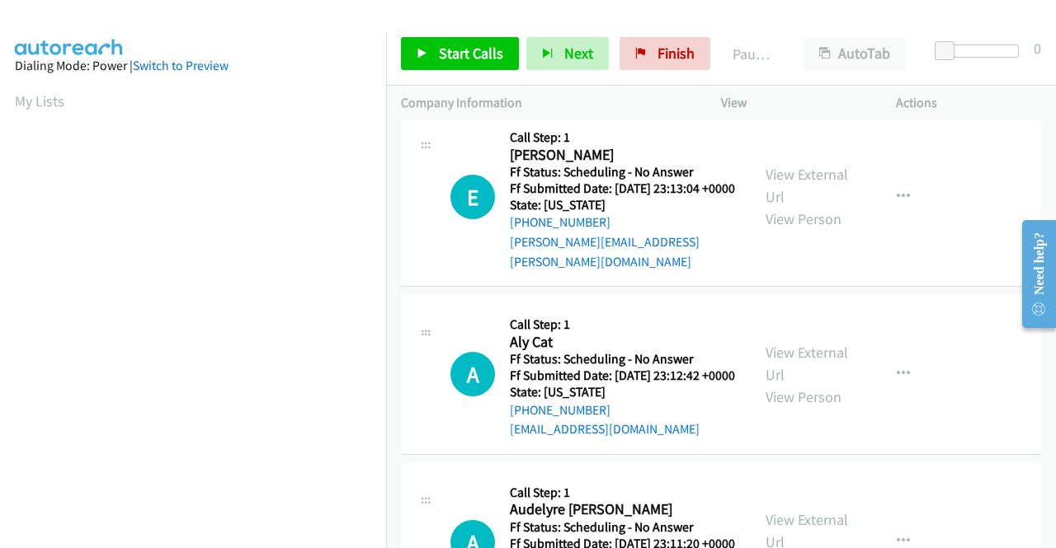
scroll to position [742, 0]
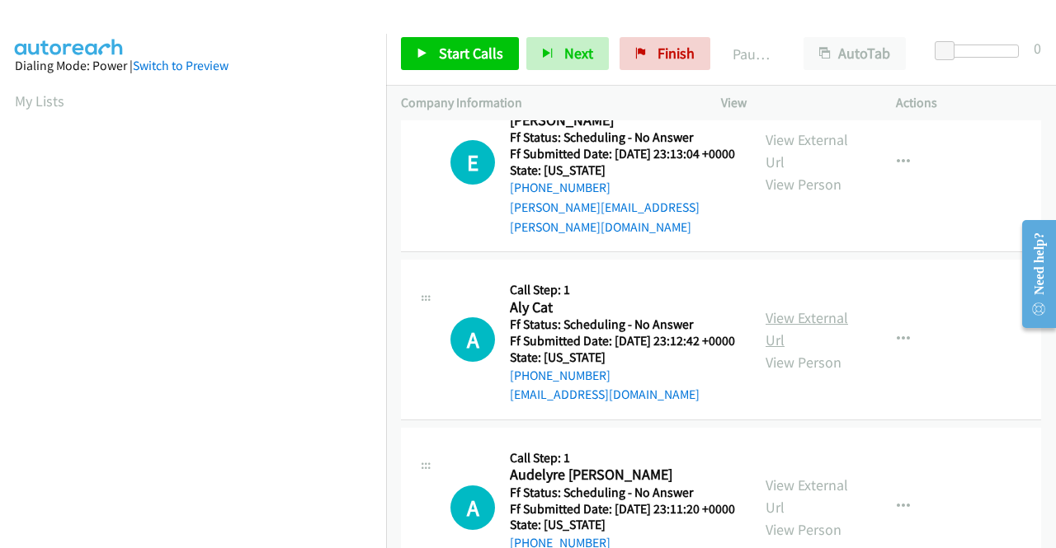
click at [785, 350] on link "View External Url" at bounding box center [806, 328] width 82 height 41
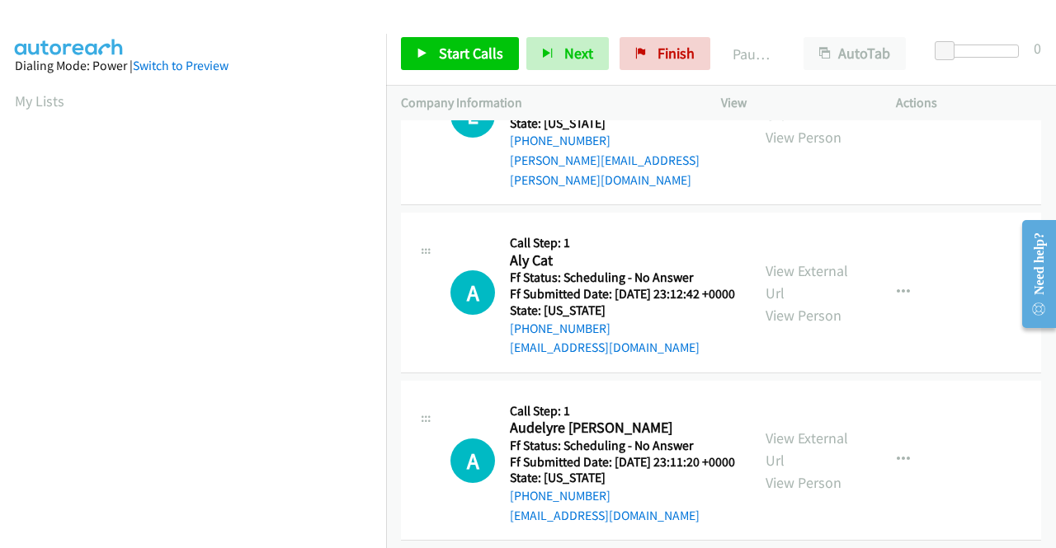
scroll to position [907, 0]
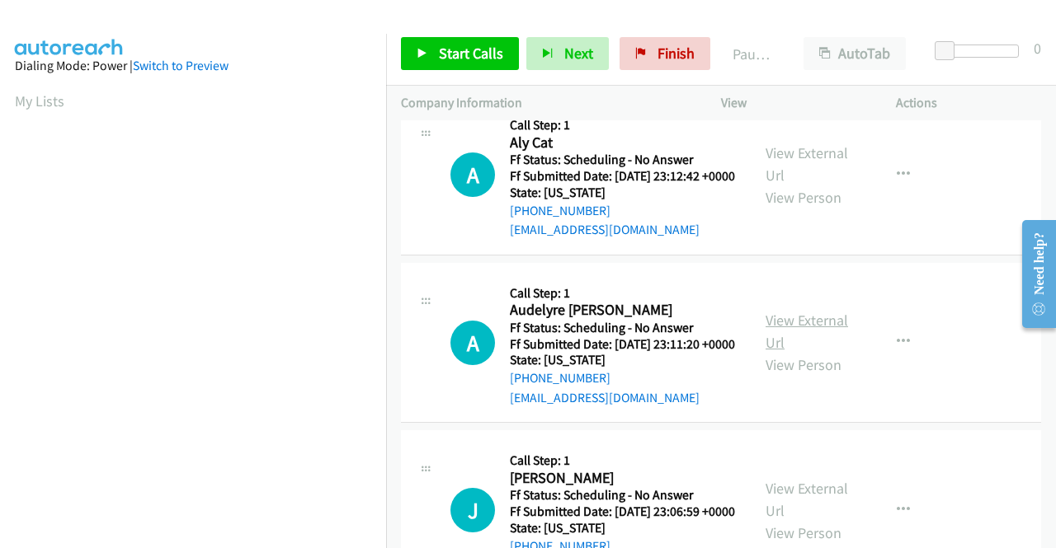
click at [800, 352] on link "View External Url" at bounding box center [806, 331] width 82 height 41
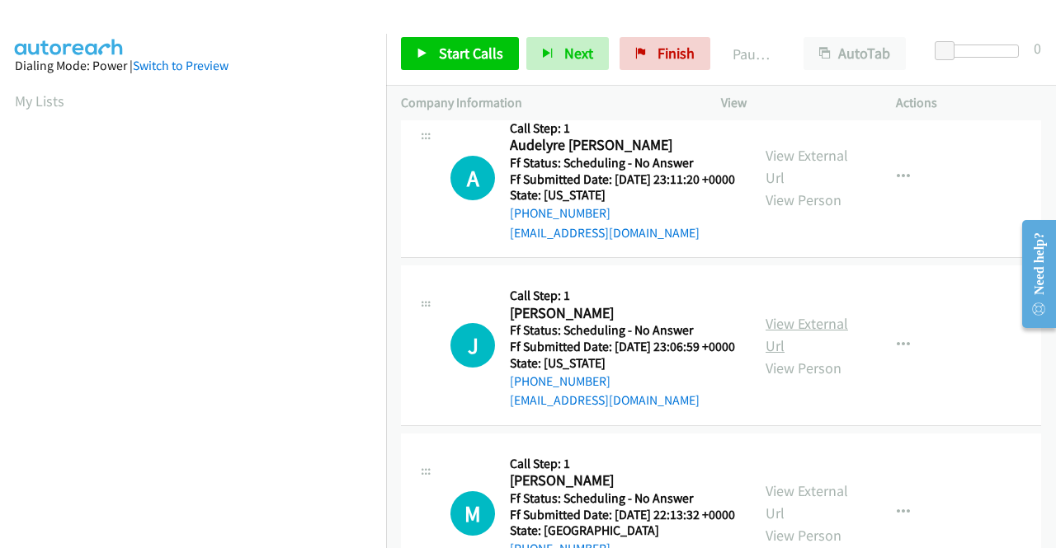
scroll to position [1155, 0]
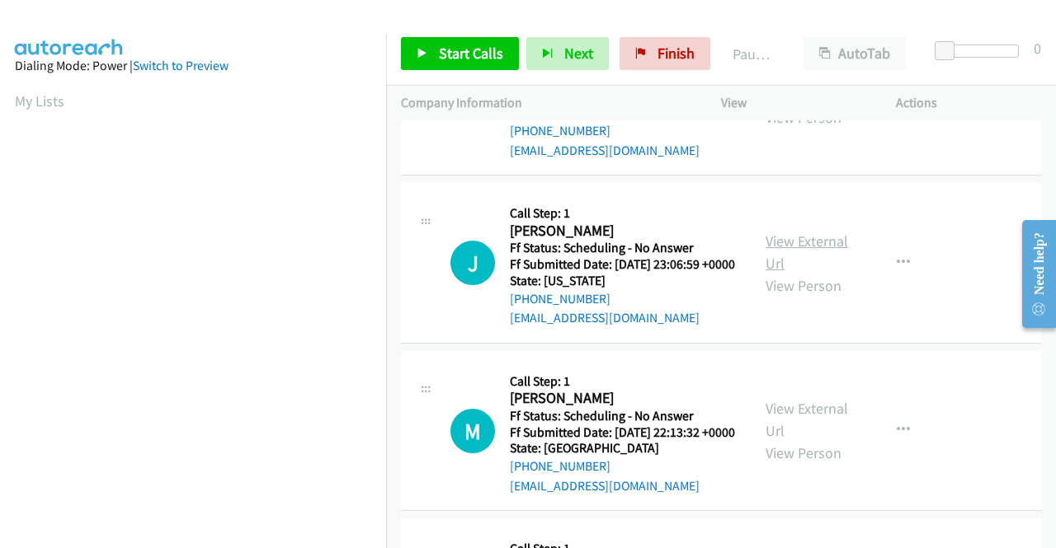
click at [783, 273] on link "View External Url" at bounding box center [806, 252] width 82 height 41
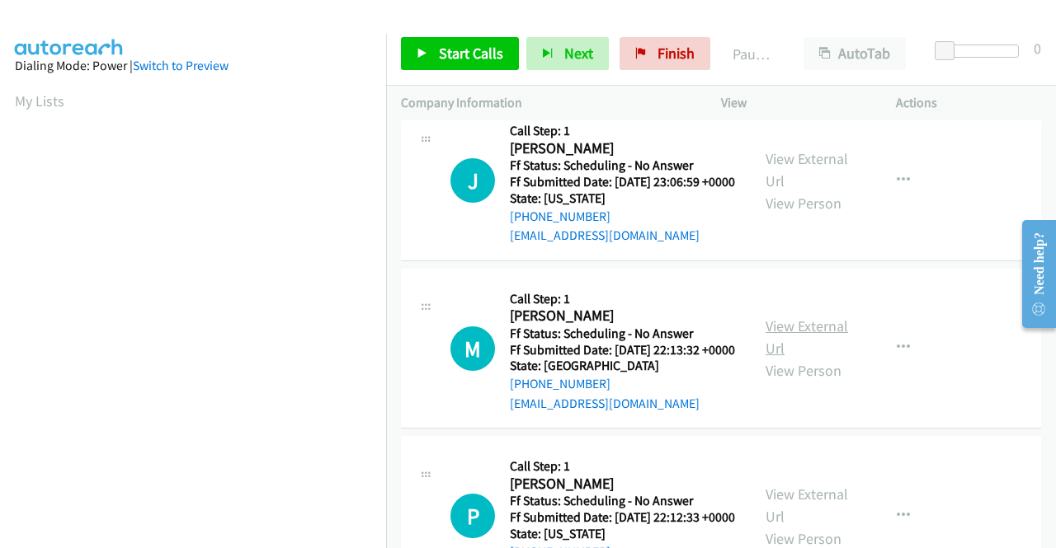
click at [780, 358] on link "View External Url" at bounding box center [806, 337] width 82 height 41
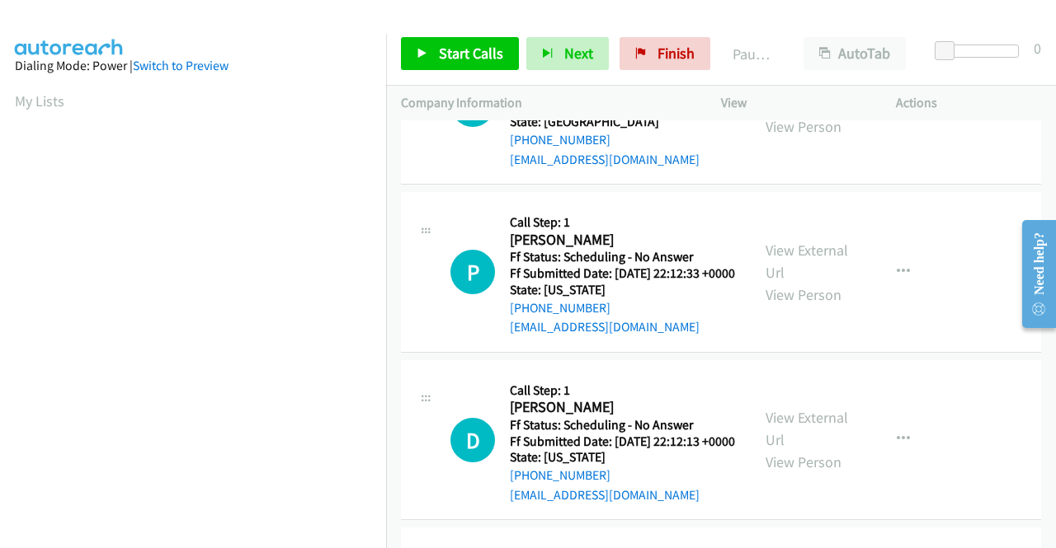
scroll to position [1484, 0]
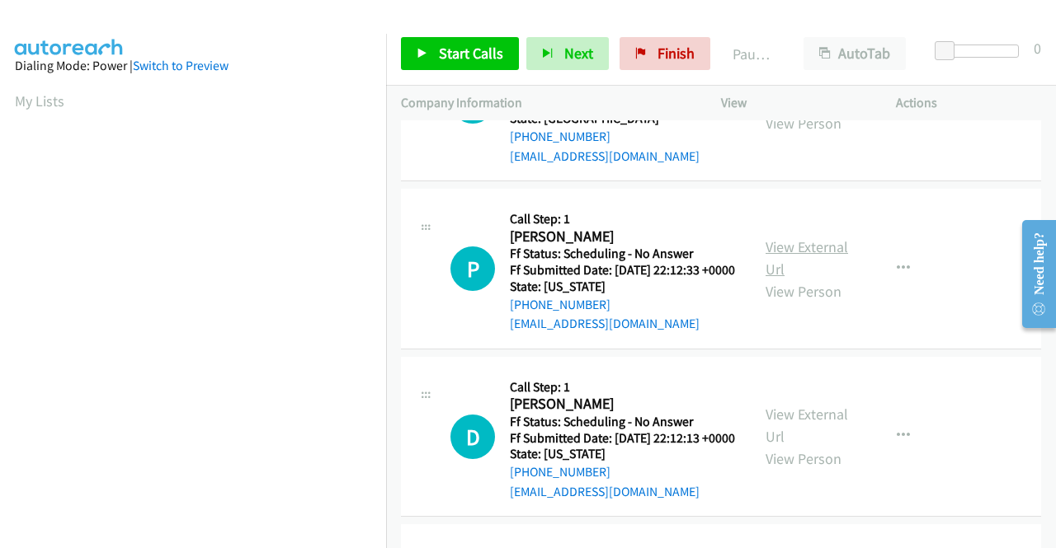
click at [777, 279] on link "View External Url" at bounding box center [806, 258] width 82 height 41
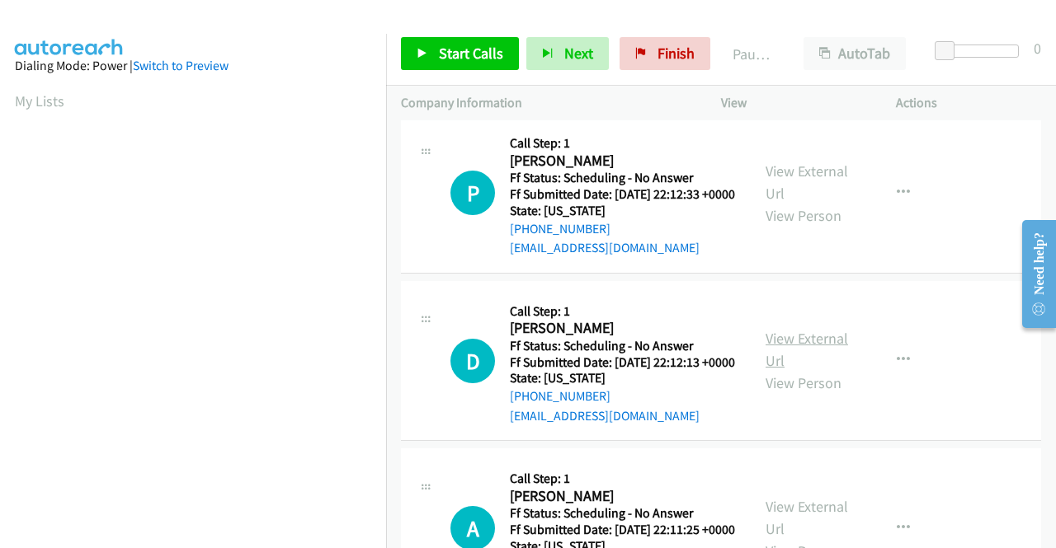
scroll to position [1649, 0]
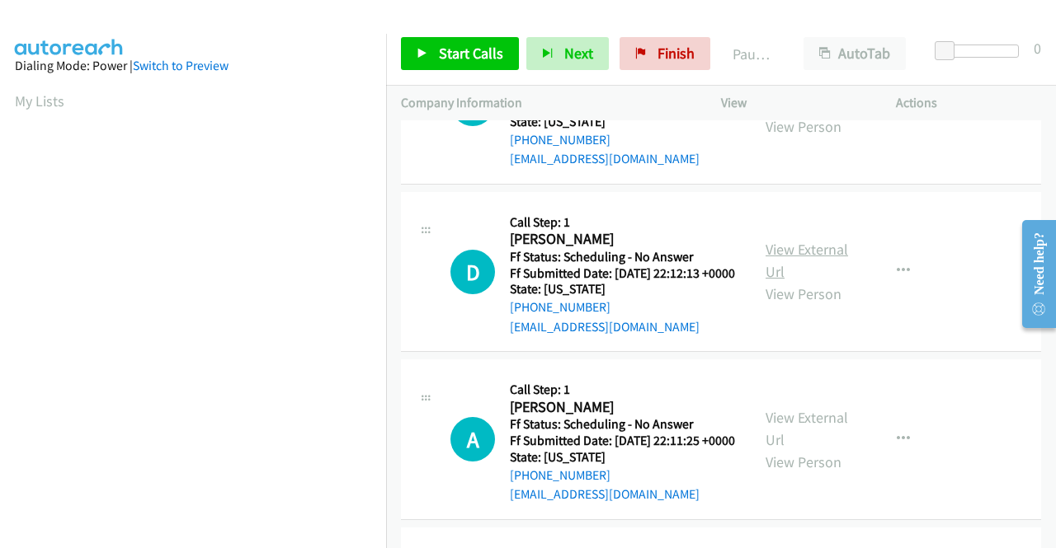
click at [786, 281] on link "View External Url" at bounding box center [806, 260] width 82 height 41
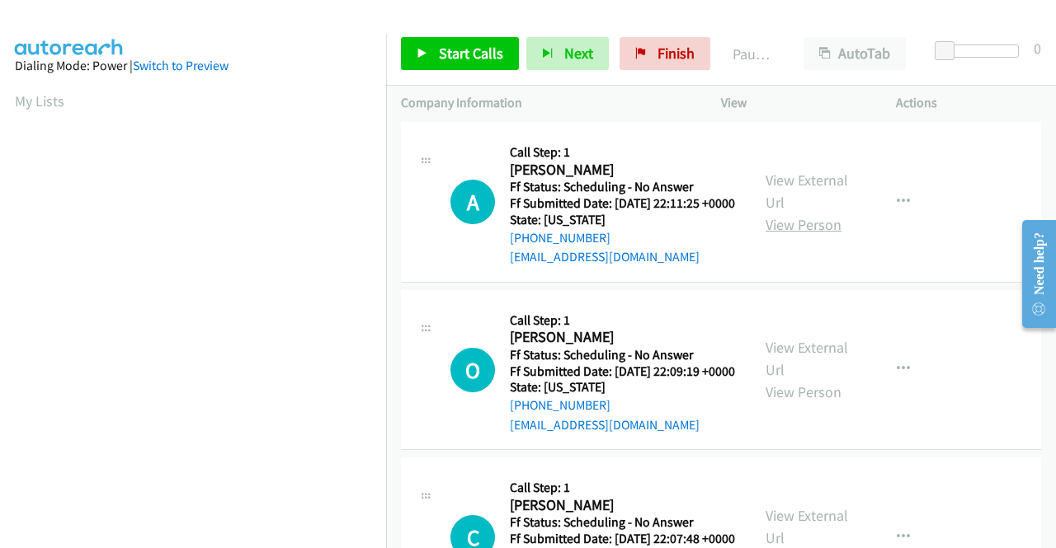
scroll to position [1897, 0]
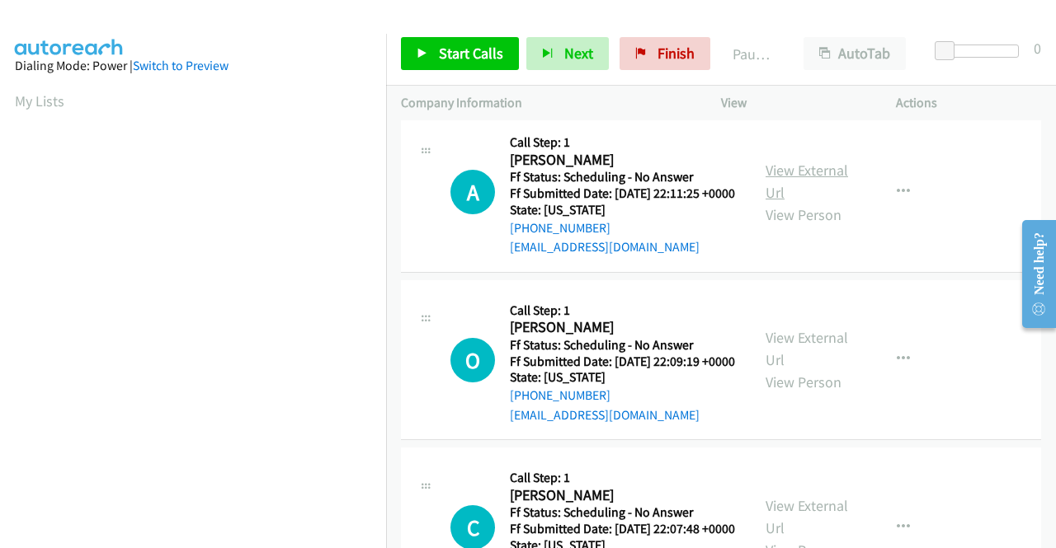
click at [790, 202] on link "View External Url" at bounding box center [806, 181] width 82 height 41
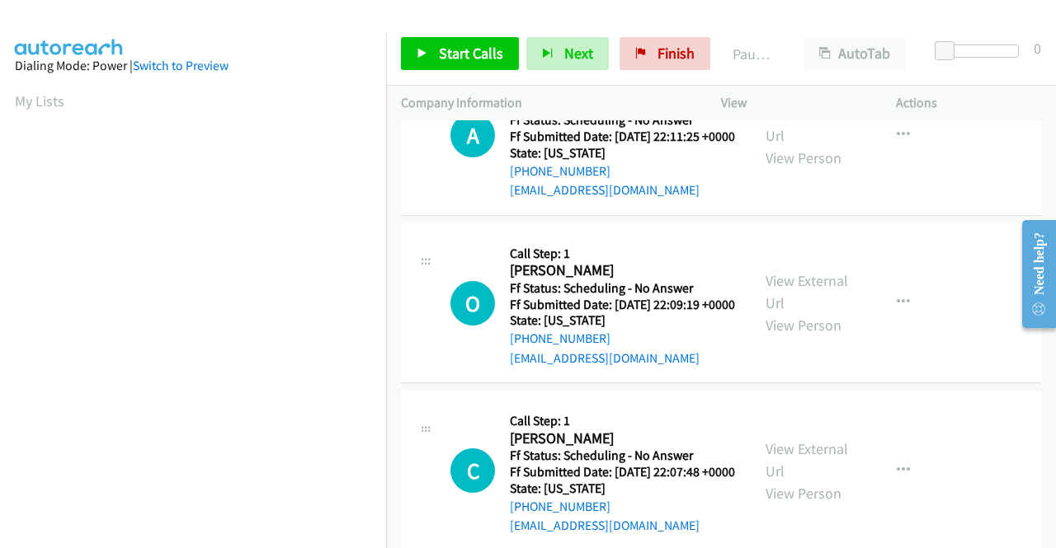
scroll to position [1979, 0]
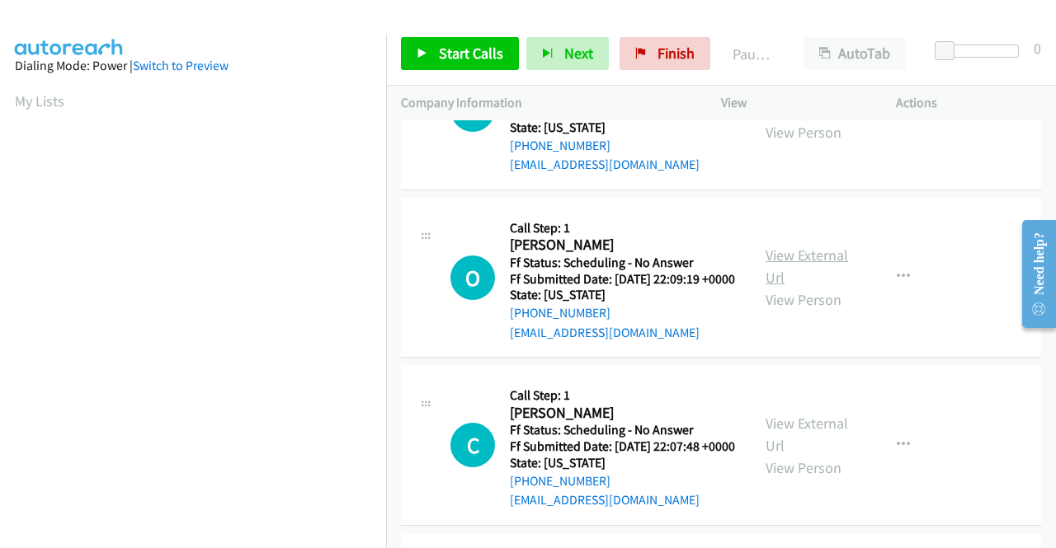
click at [795, 287] on link "View External Url" at bounding box center [806, 266] width 82 height 41
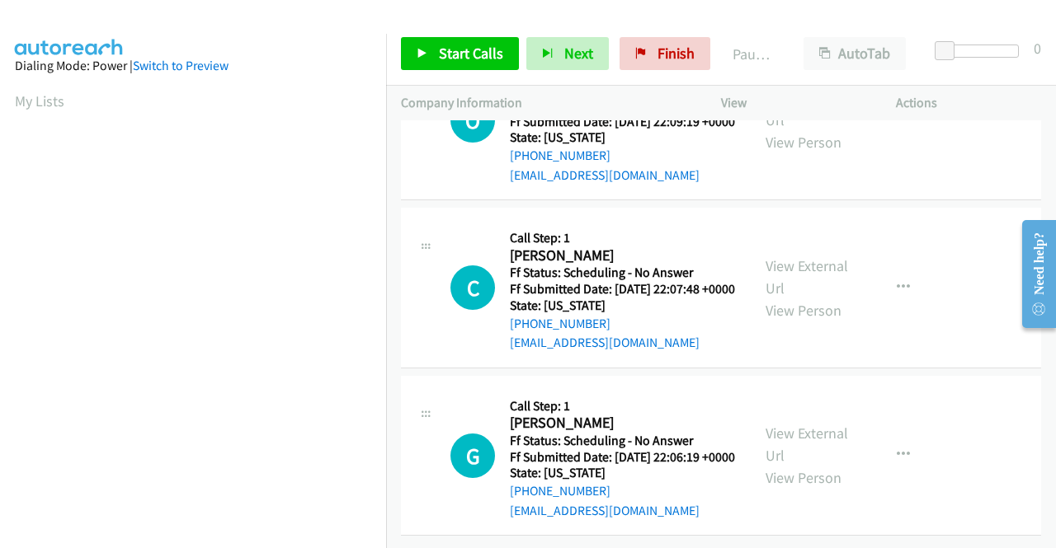
scroll to position [2227, 0]
click at [797, 298] on link "View External Url" at bounding box center [806, 276] width 82 height 41
click at [772, 424] on link "View External Url" at bounding box center [806, 444] width 82 height 41
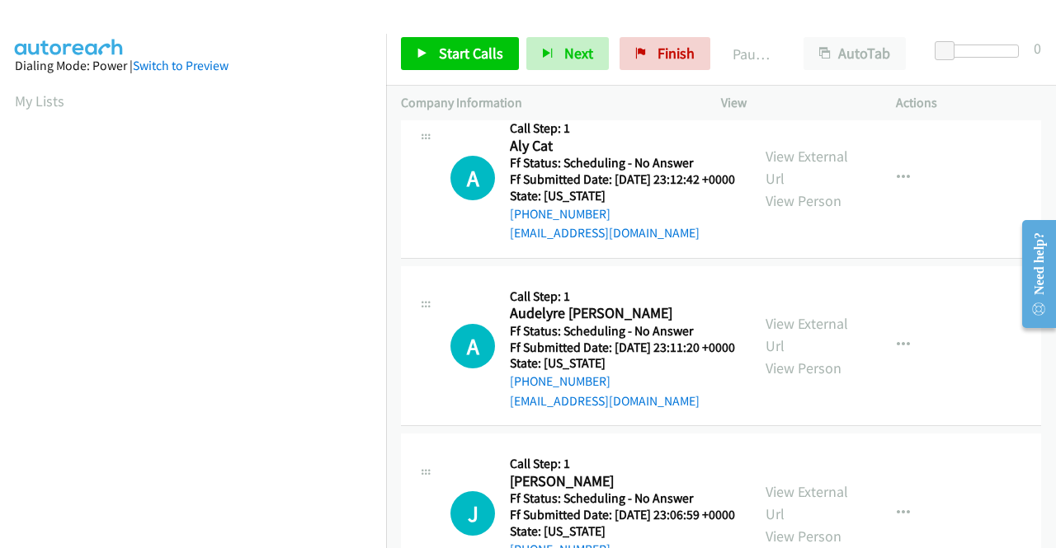
scroll to position [0, 0]
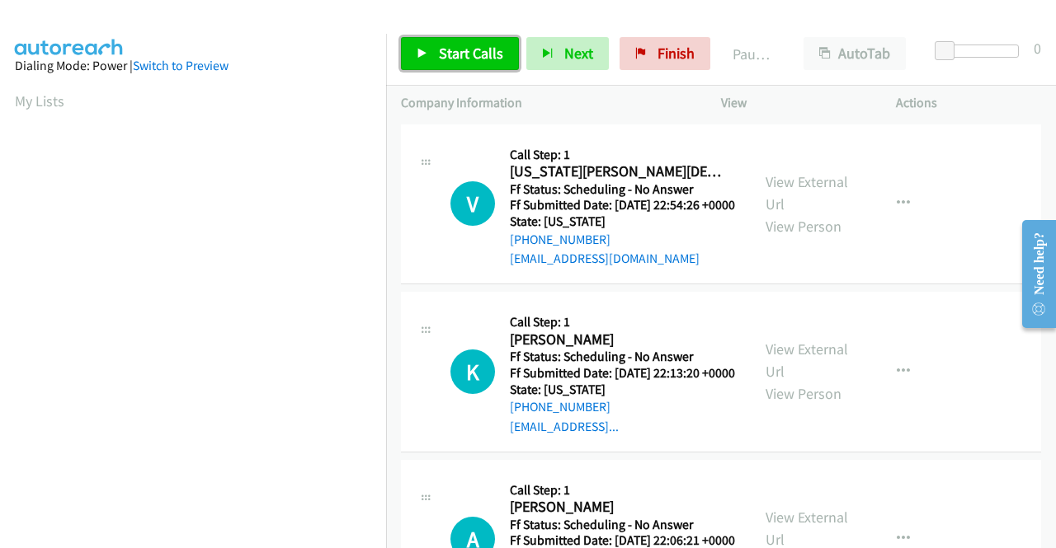
click at [466, 53] on span "Start Calls" at bounding box center [471, 53] width 64 height 19
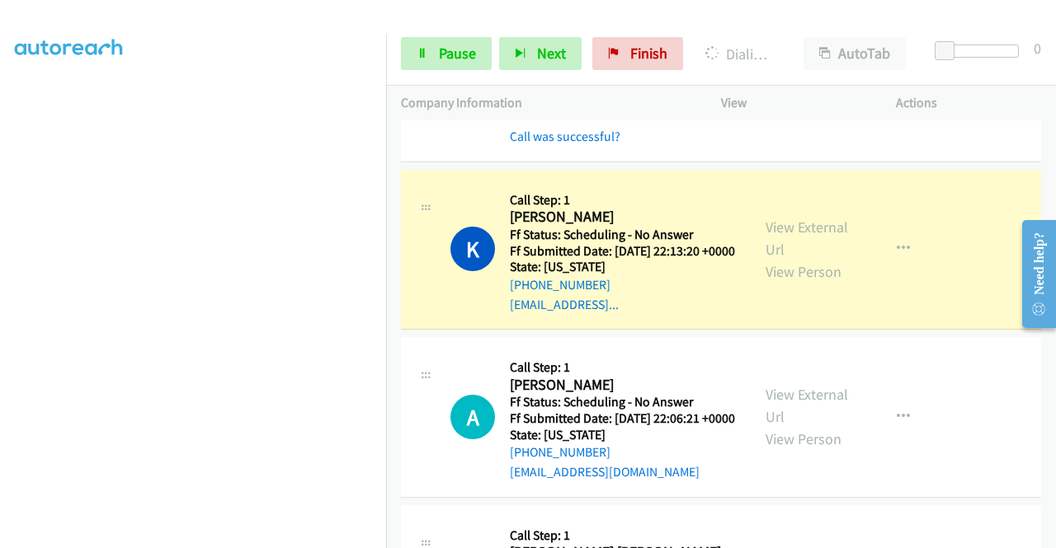
scroll to position [165, 0]
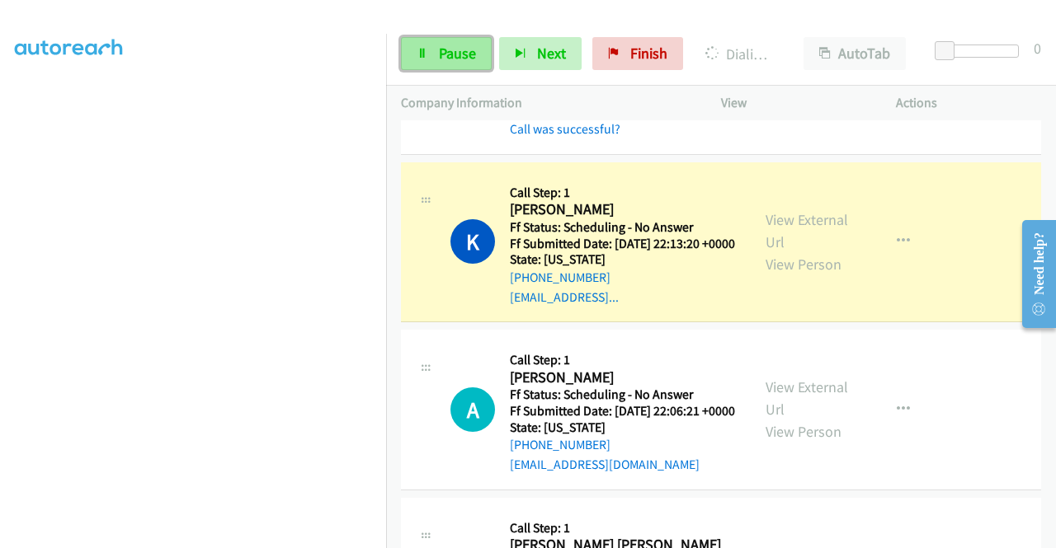
click at [444, 49] on span "Pause" at bounding box center [457, 53] width 37 height 19
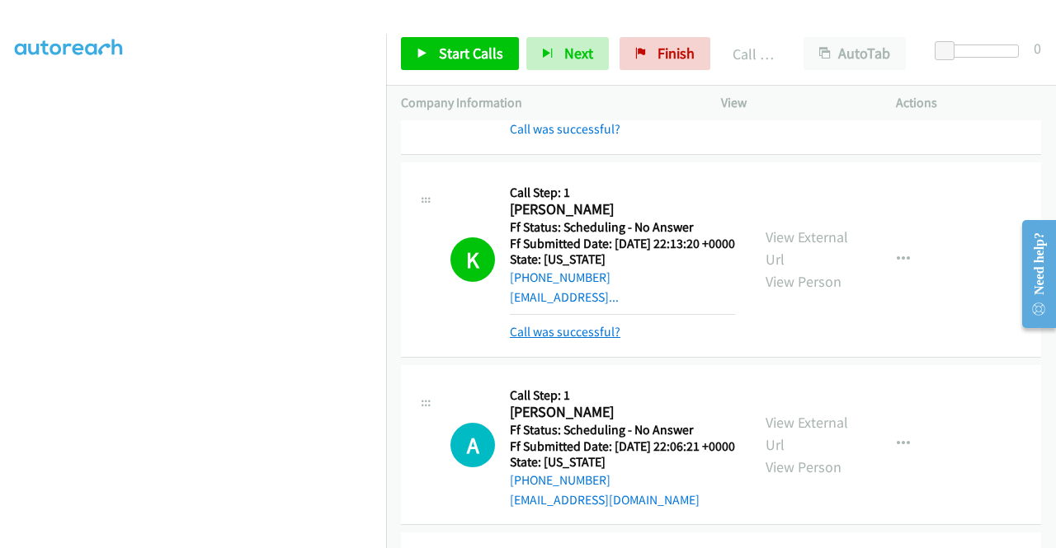
click at [609, 340] on link "Call was successful?" at bounding box center [565, 332] width 111 height 16
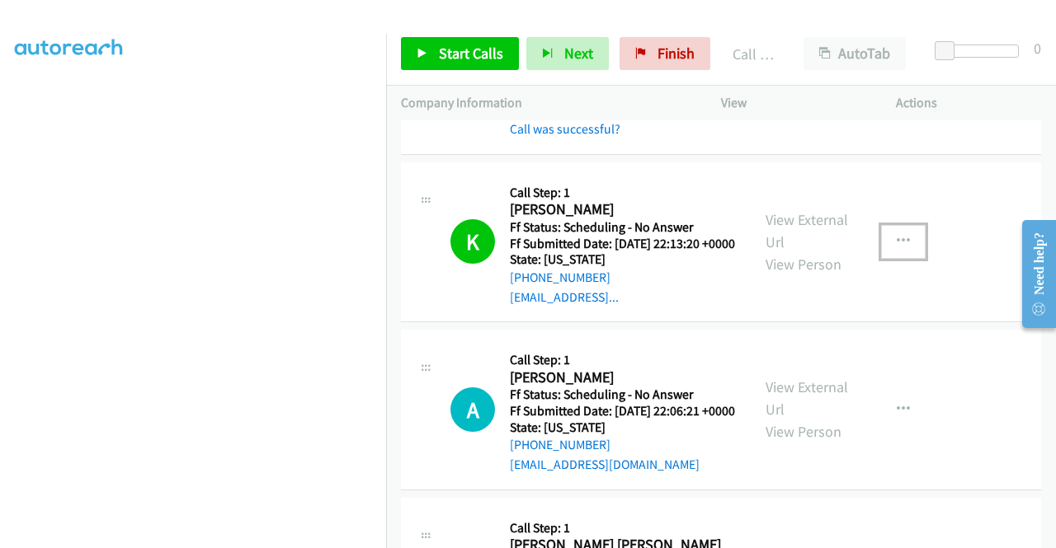
click at [896, 248] on icon "button" at bounding box center [902, 241] width 13 height 13
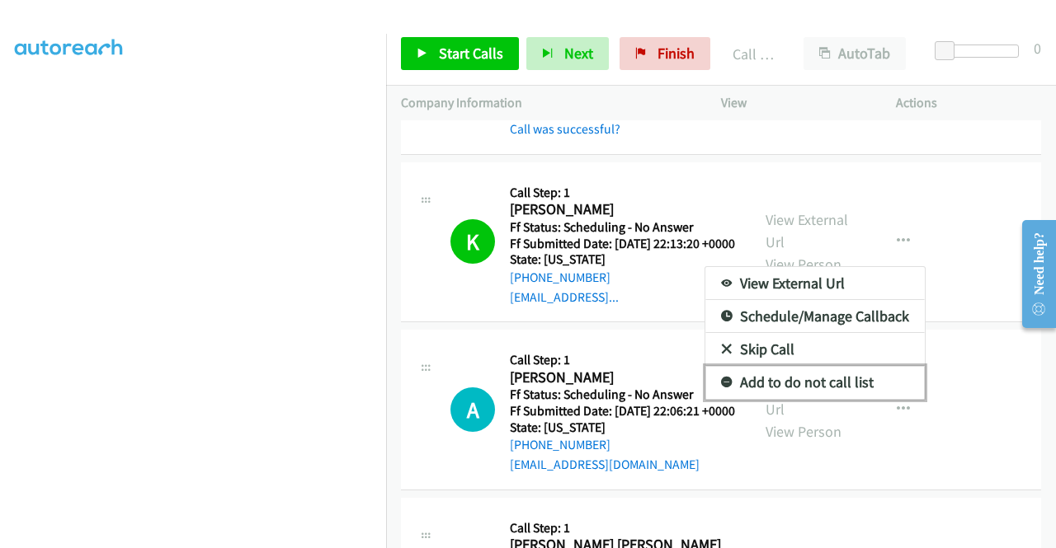
click at [803, 399] on link "Add to do not call list" at bounding box center [814, 382] width 219 height 33
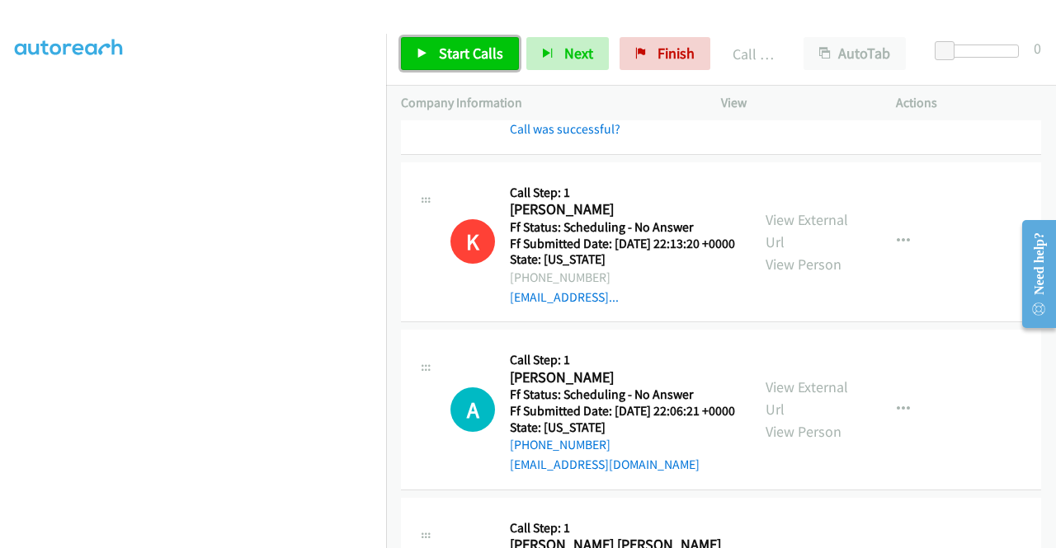
click at [446, 48] on span "Start Calls" at bounding box center [471, 53] width 64 height 19
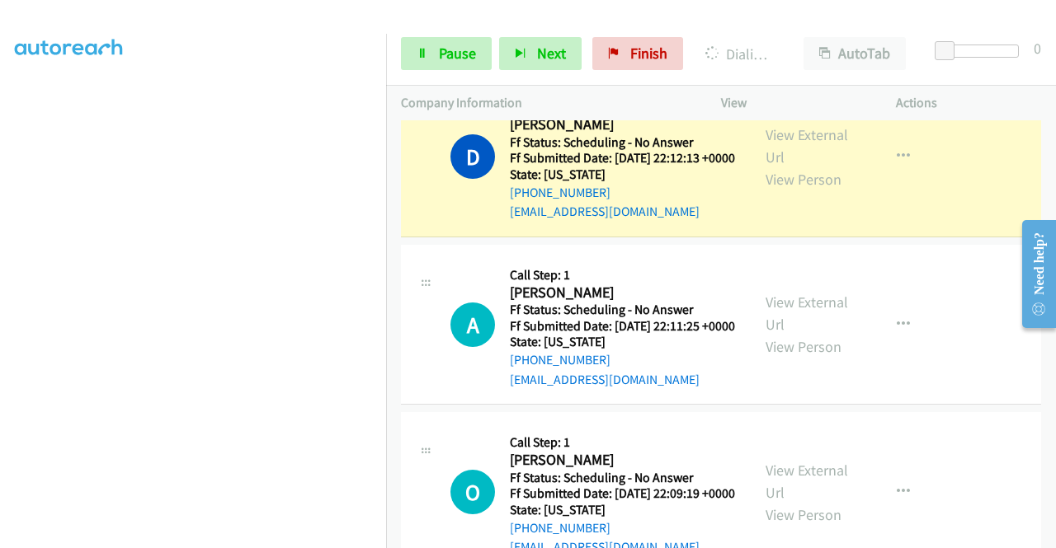
scroll to position [2096, 0]
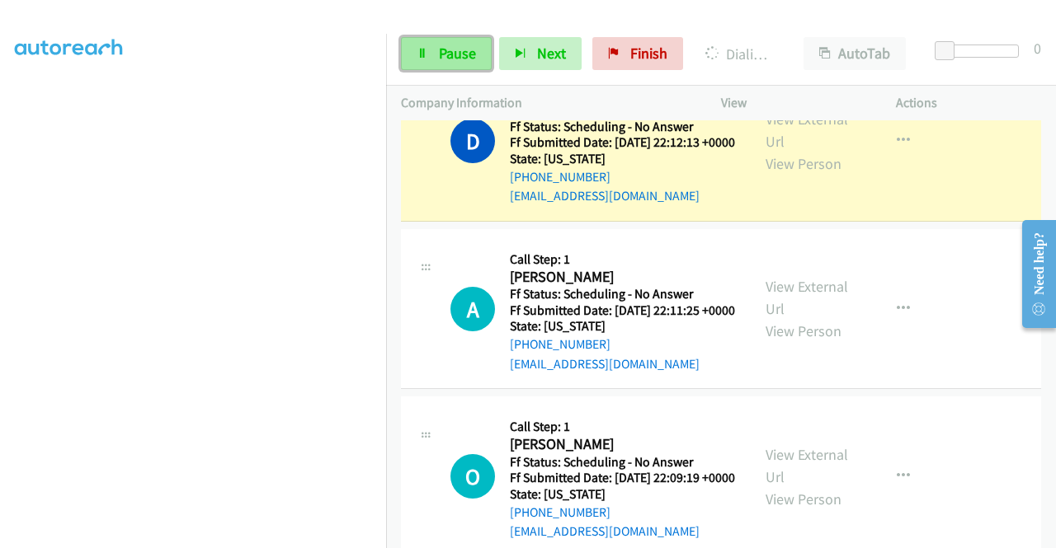
click at [454, 54] on span "Pause" at bounding box center [457, 53] width 37 height 19
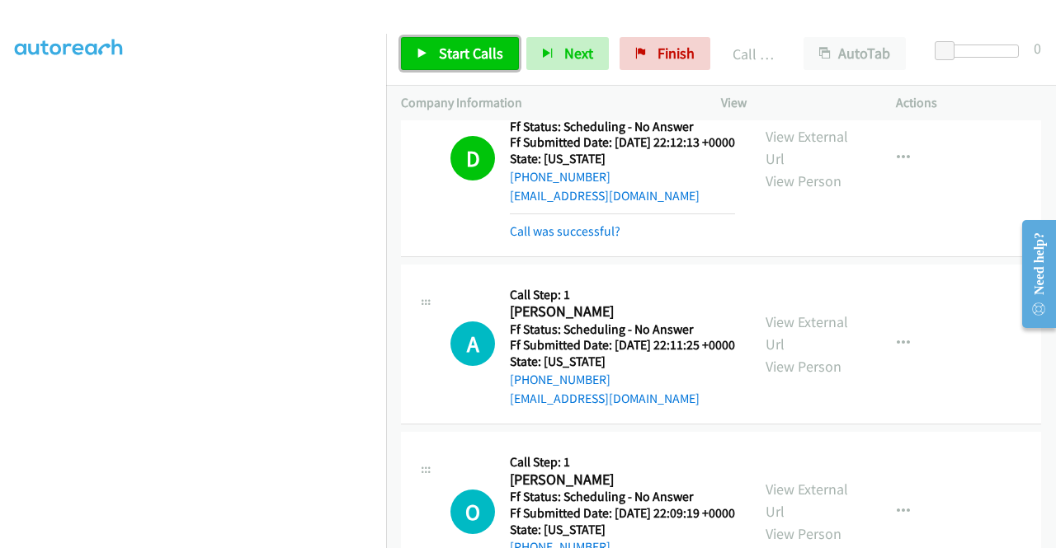
click at [475, 54] on span "Start Calls" at bounding box center [471, 53] width 64 height 19
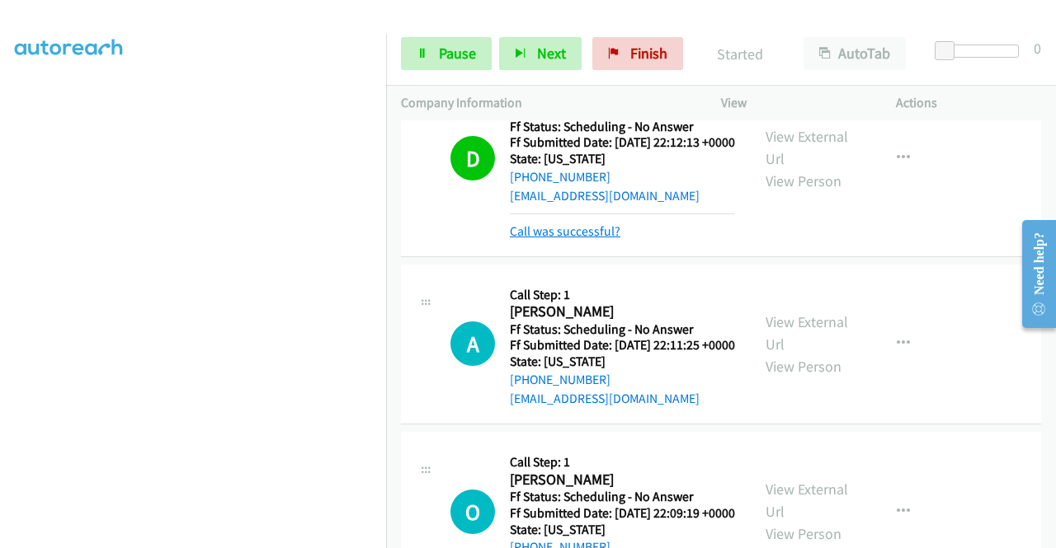
click at [586, 239] on link "Call was successful?" at bounding box center [565, 231] width 111 height 16
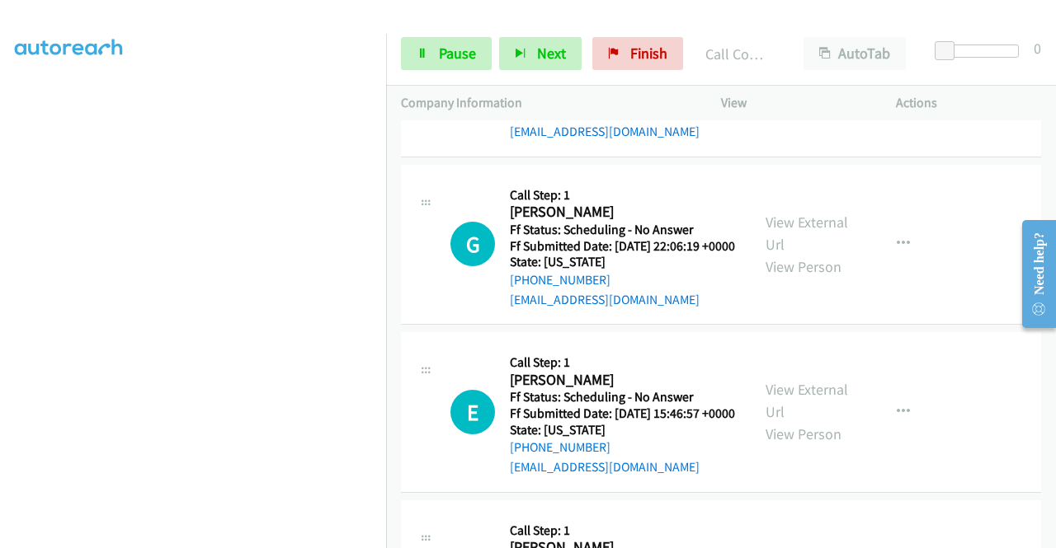
scroll to position [2756, 0]
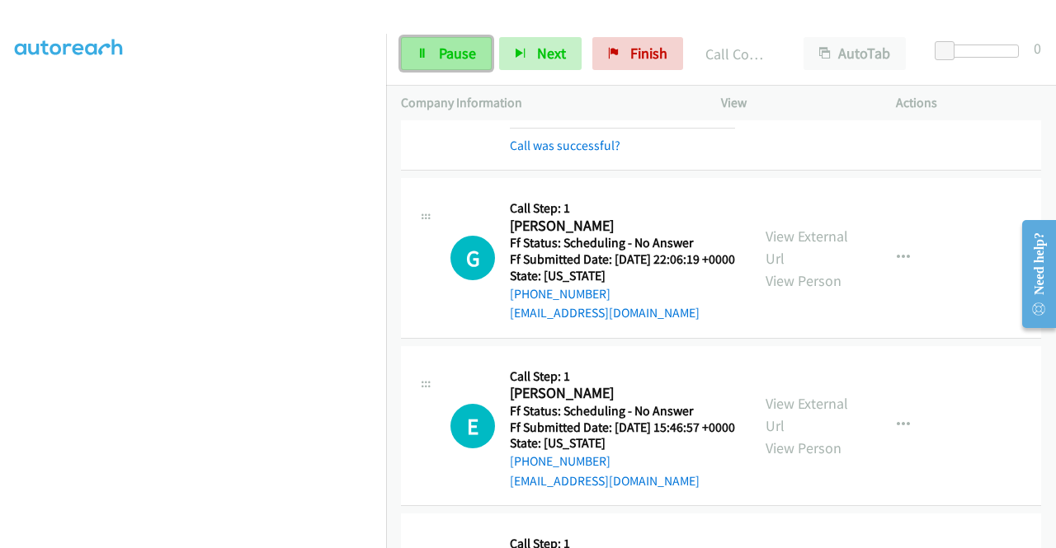
click at [468, 52] on span "Pause" at bounding box center [457, 53] width 37 height 19
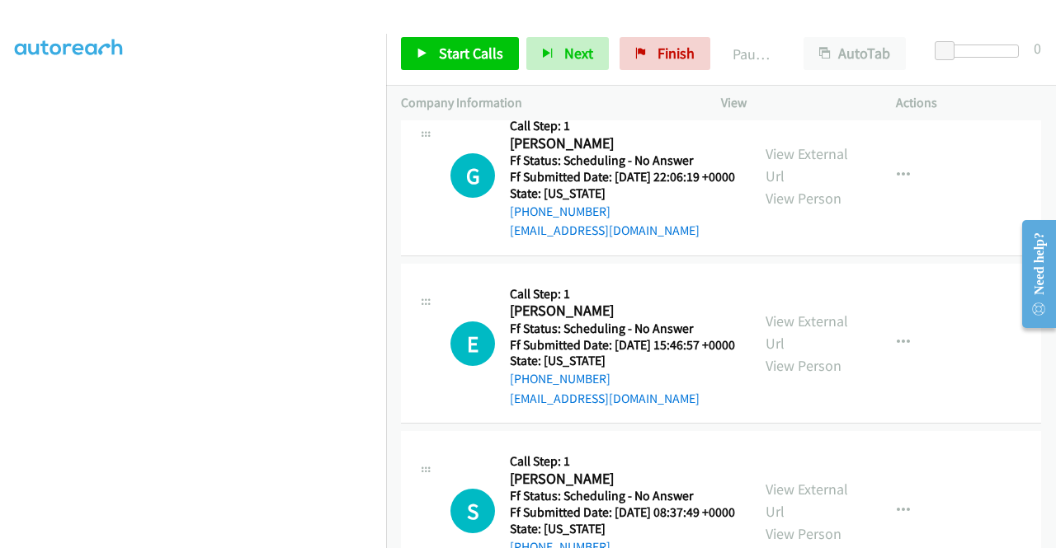
scroll to position [2921, 0]
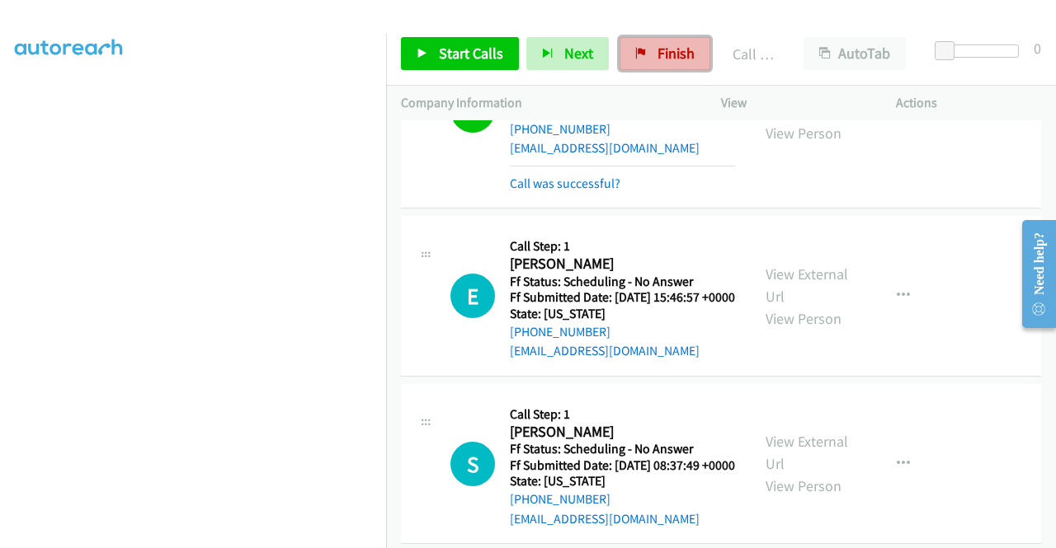
click at [657, 59] on span "Finish" at bounding box center [675, 53] width 37 height 19
